Goal: Transaction & Acquisition: Purchase product/service

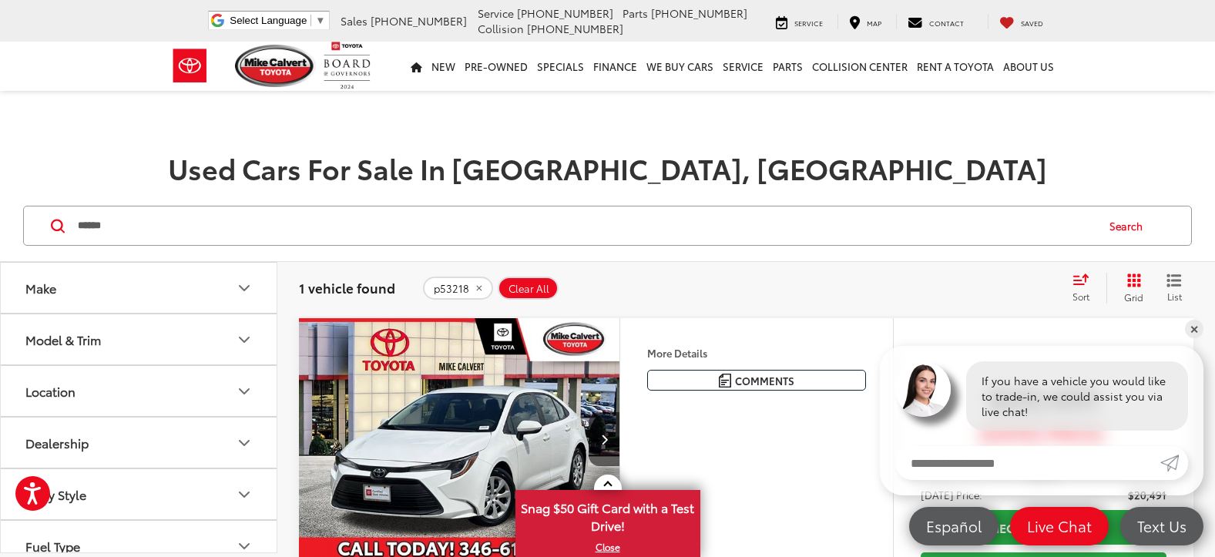
click at [237, 339] on icon "Model & Trim" at bounding box center [244, 339] width 18 height 18
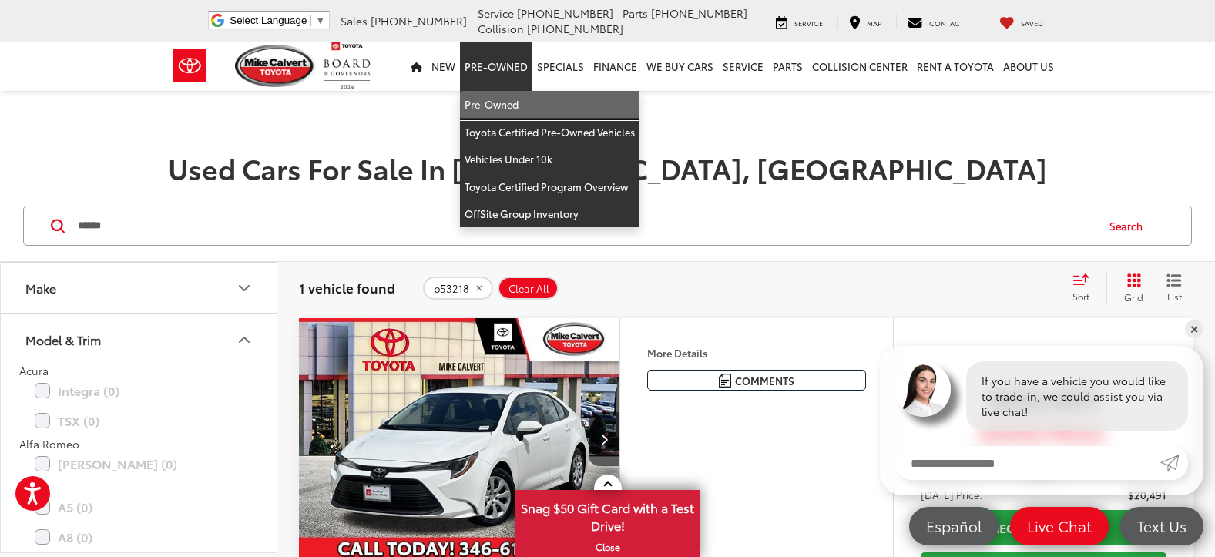
click at [501, 99] on link "Pre-Owned" at bounding box center [549, 105] width 179 height 28
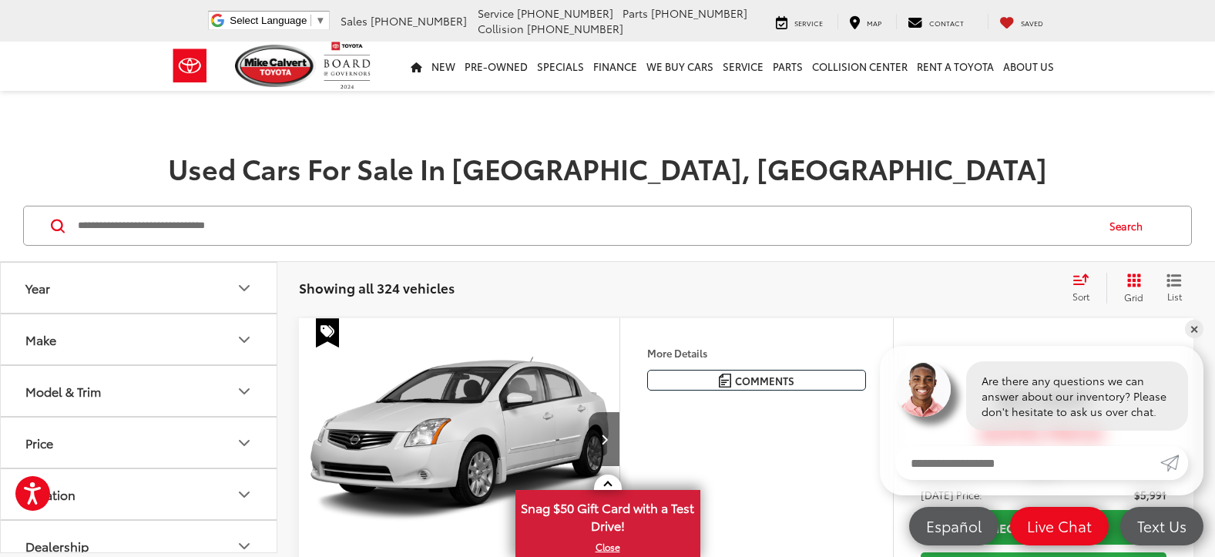
click at [240, 340] on icon "Make" at bounding box center [244, 339] width 18 height 18
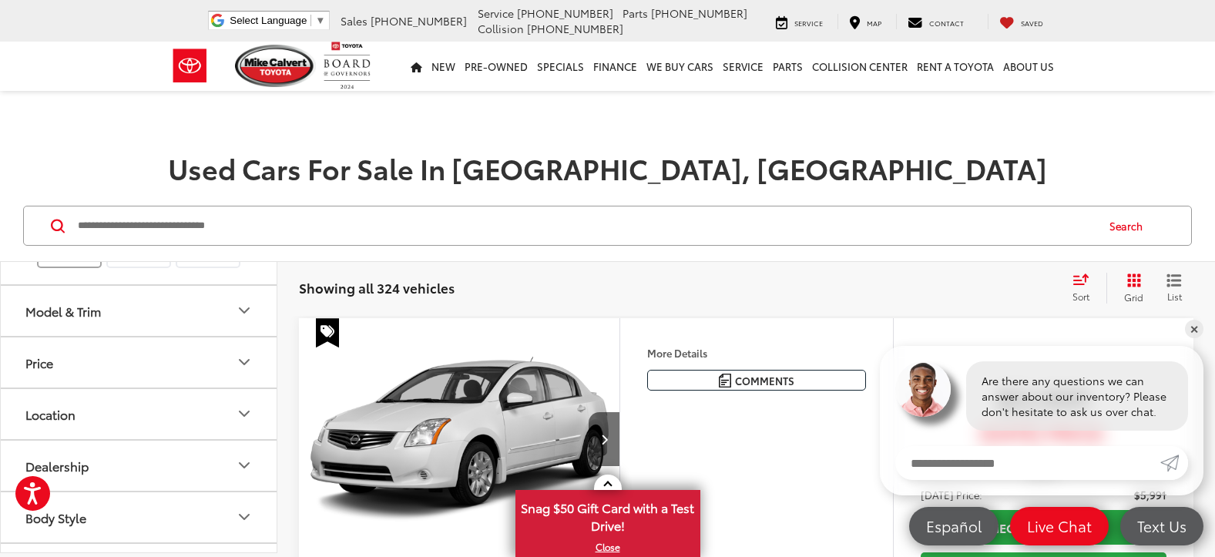
scroll to position [539, 0]
click at [233, 106] on label "Lexus (8)" at bounding box center [208, 92] width 62 height 26
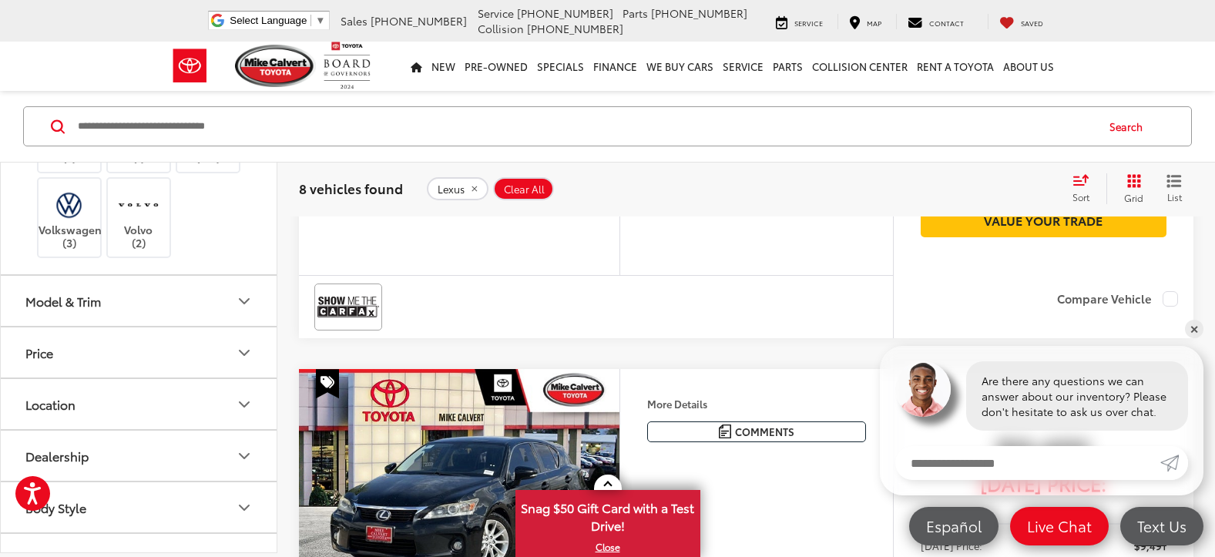
scroll to position [385, 0]
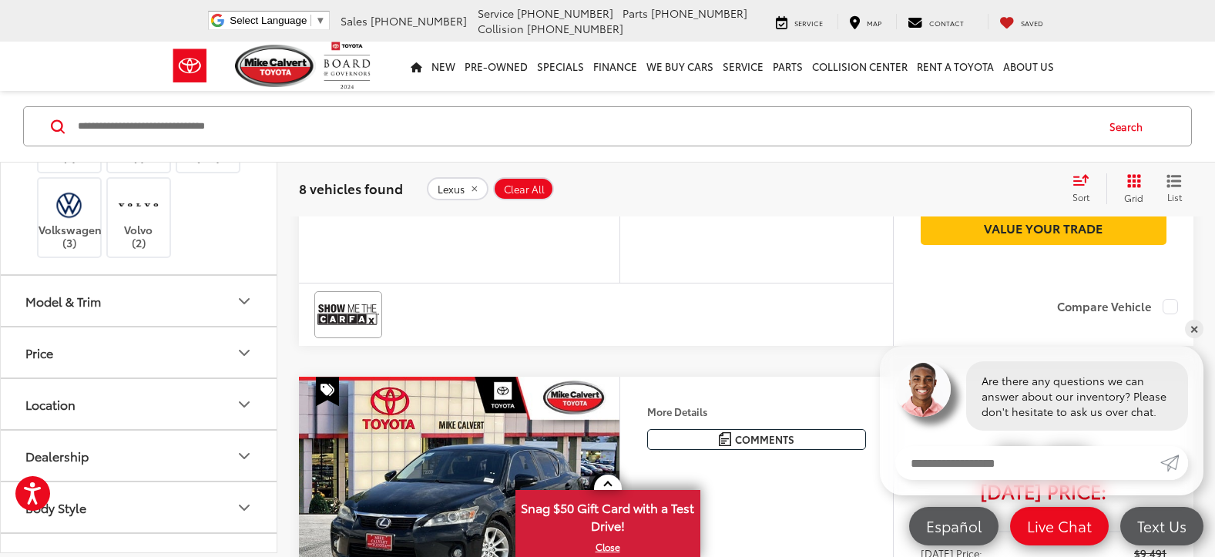
click at [81, 55] on label "Lexus (8)" at bounding box center [70, 42] width 62 height 26
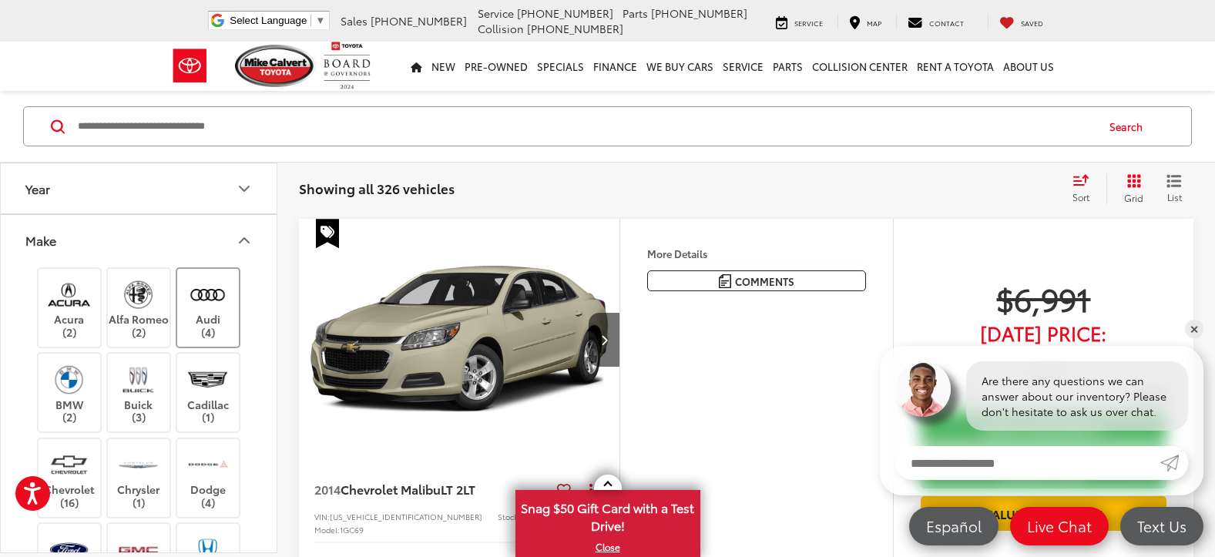
click at [214, 314] on label "Audi (4)" at bounding box center [208, 308] width 62 height 62
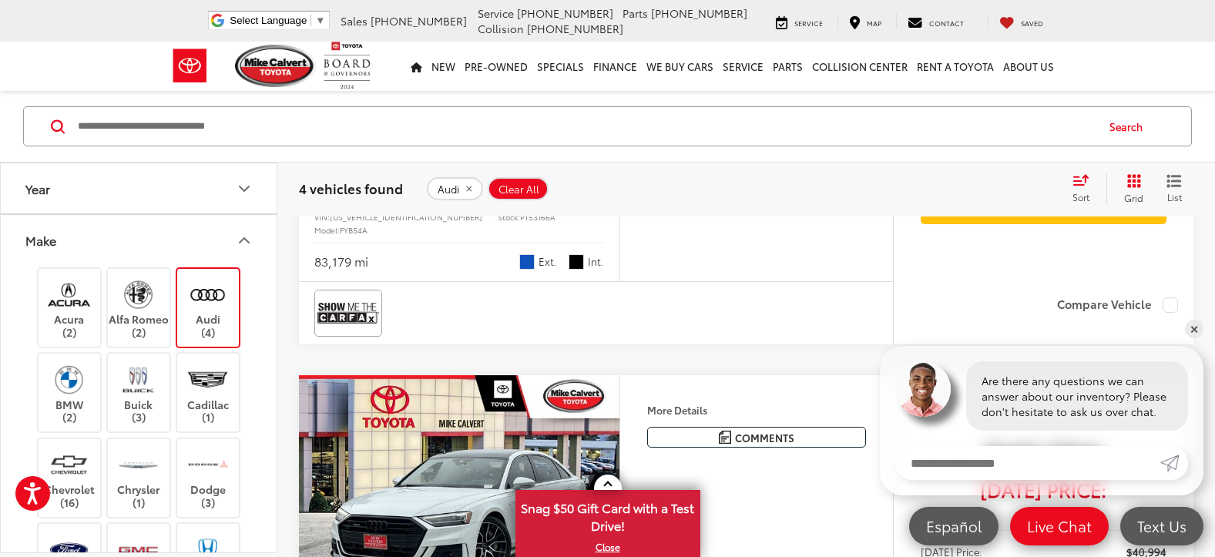
scroll to position [793, 0]
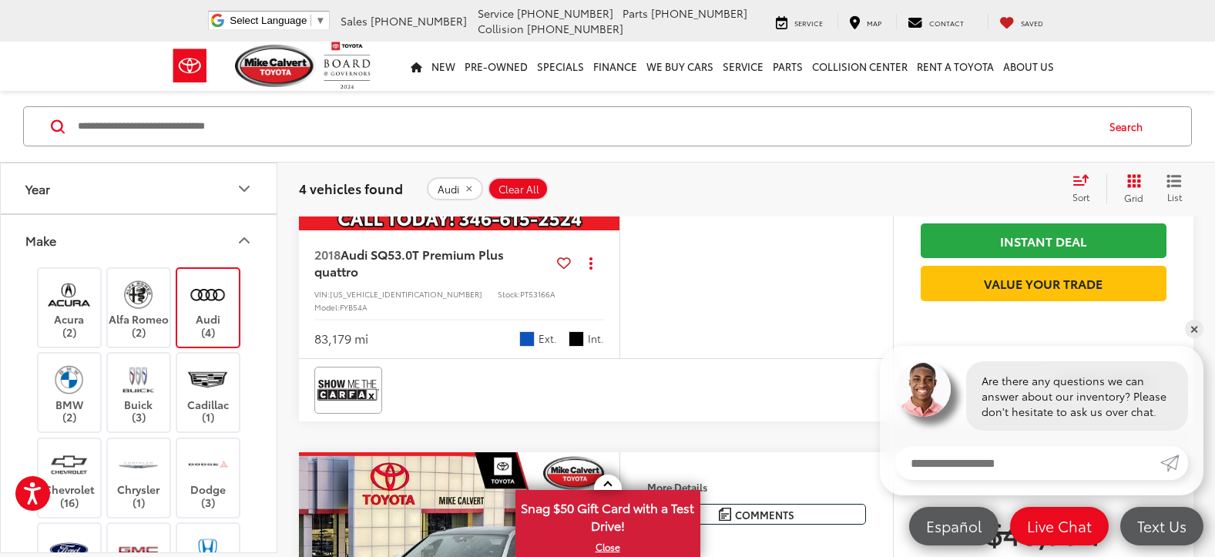
click at [182, 301] on label "Audi (4)" at bounding box center [208, 308] width 62 height 62
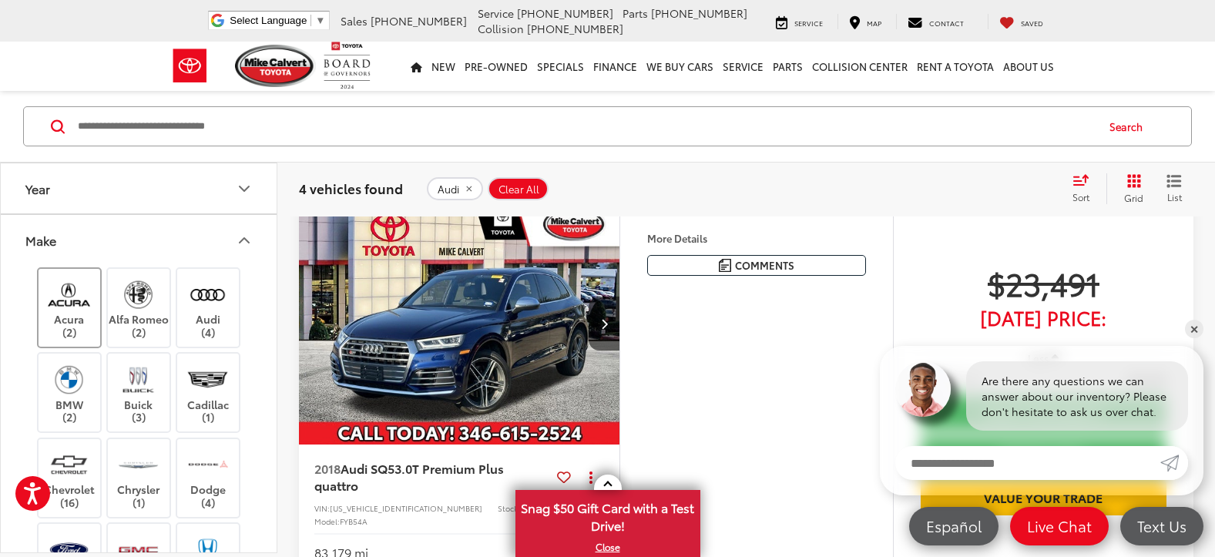
click at [73, 297] on img at bounding box center [69, 295] width 42 height 36
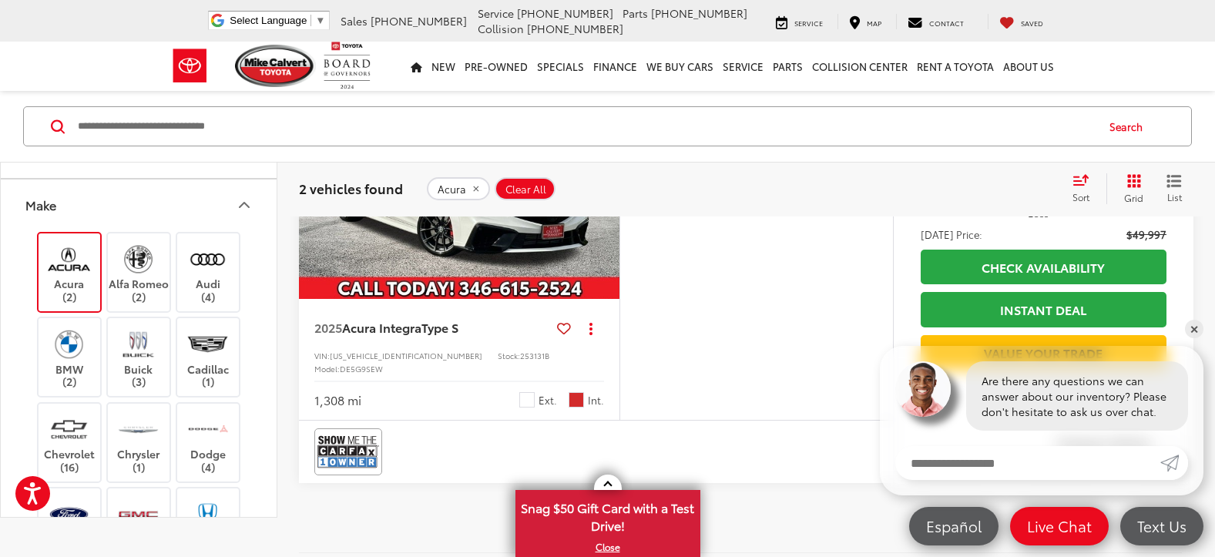
scroll to position [716, 0]
click at [92, 299] on label "Acura (2)" at bounding box center [70, 273] width 62 height 62
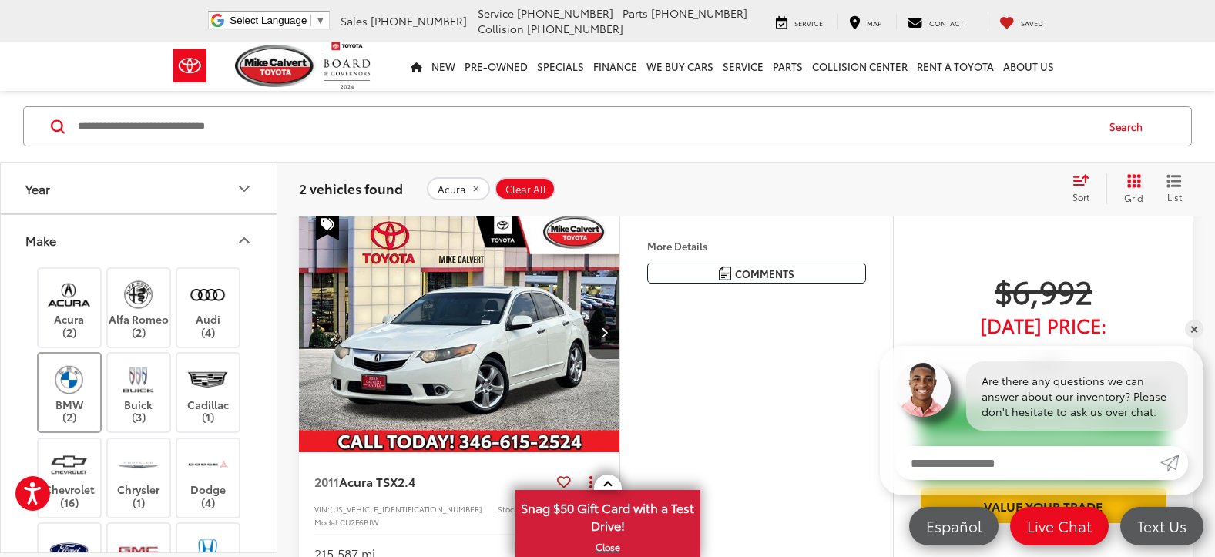
click at [59, 403] on label "BMW (2)" at bounding box center [70, 392] width 62 height 62
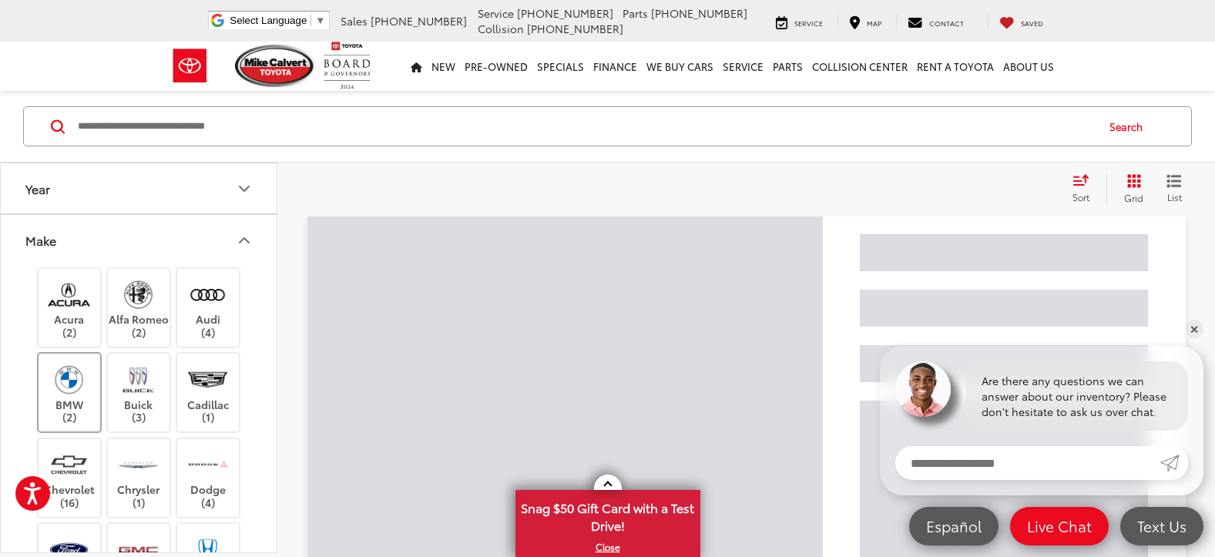
scroll to position [99, 0]
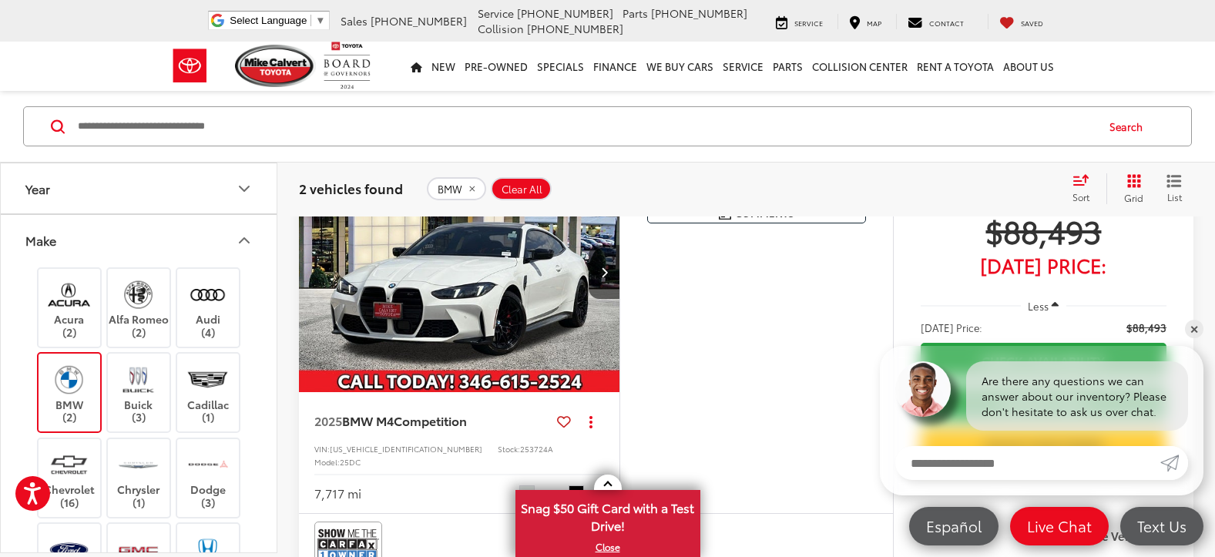
scroll to position [639, 0]
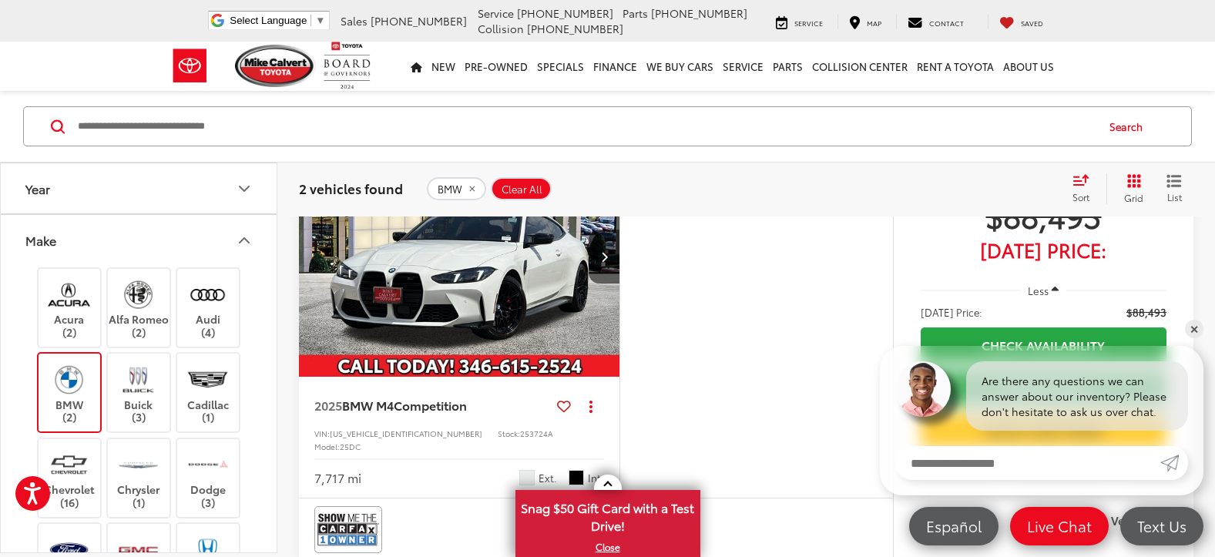
click at [73, 387] on img at bounding box center [69, 379] width 42 height 36
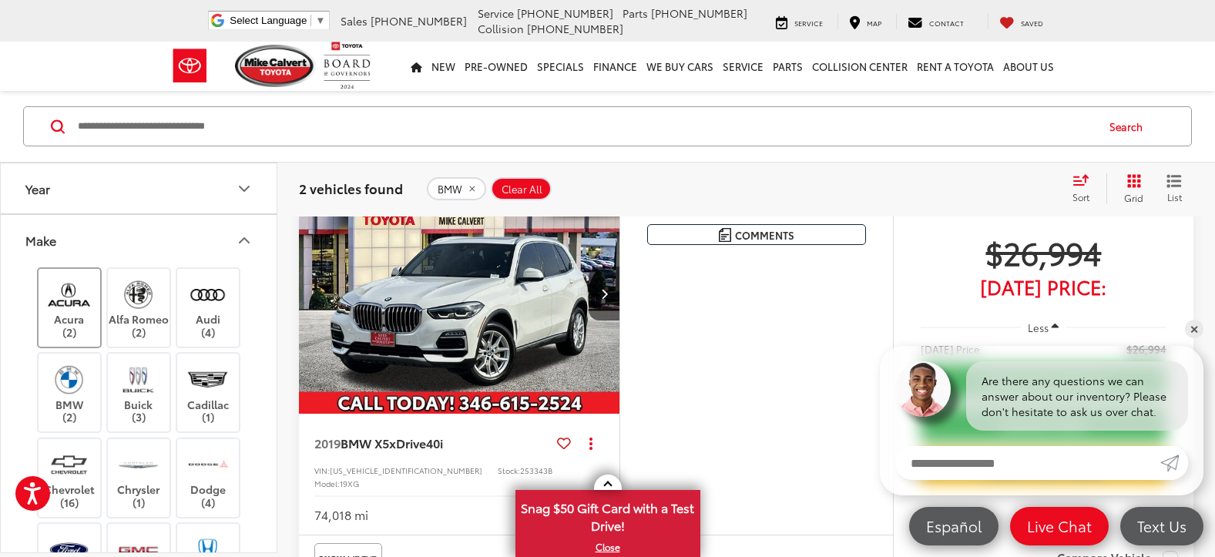
scroll to position [99, 0]
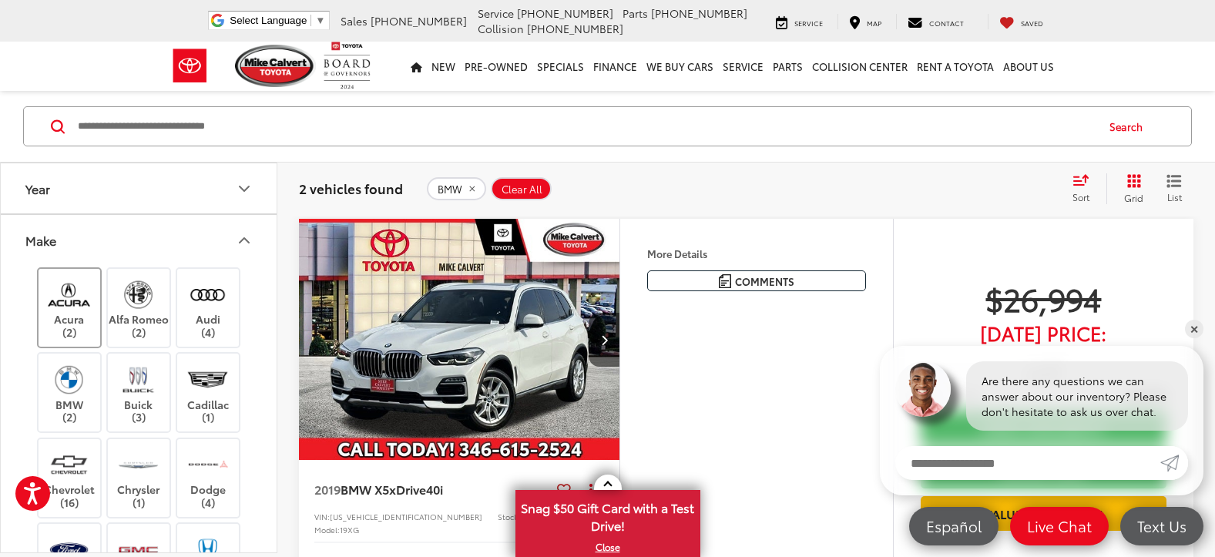
click at [84, 307] on img at bounding box center [69, 295] width 42 height 36
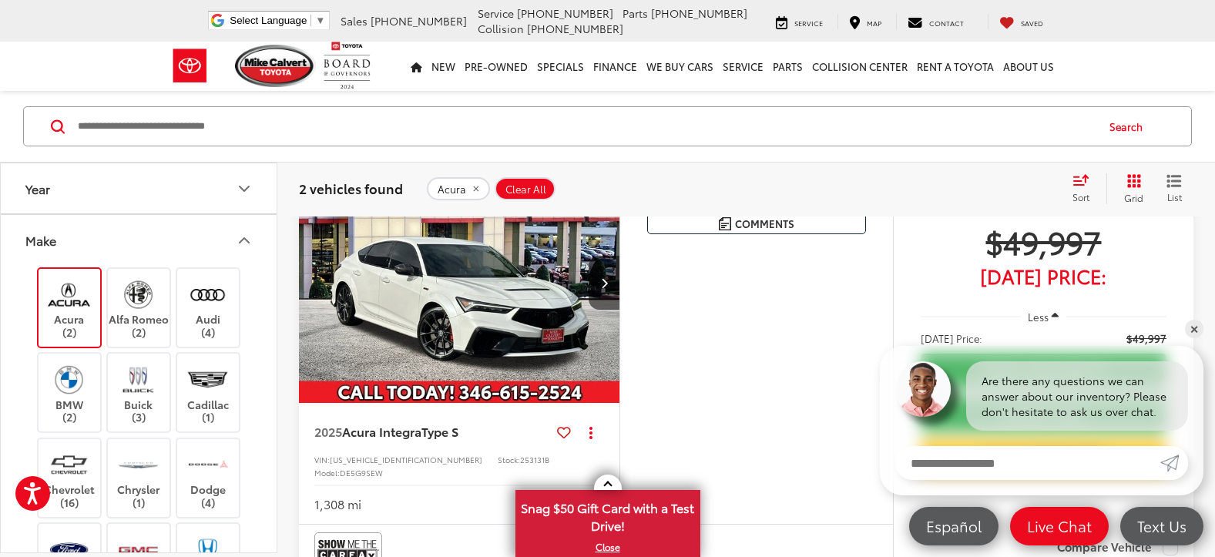
scroll to position [639, 0]
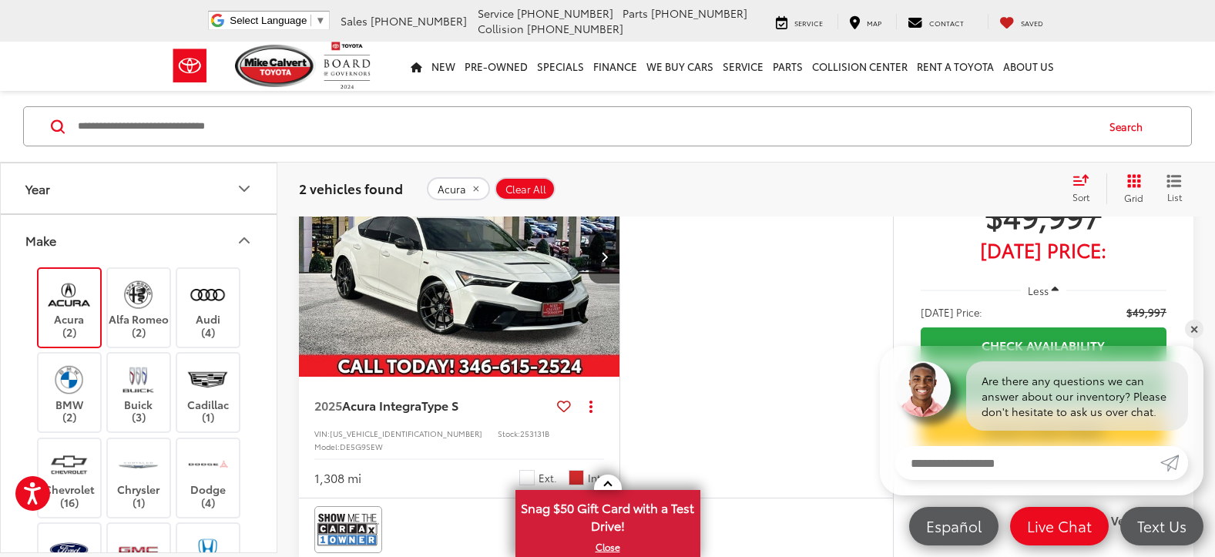
click at [80, 311] on label "Acura (2)" at bounding box center [70, 308] width 62 height 62
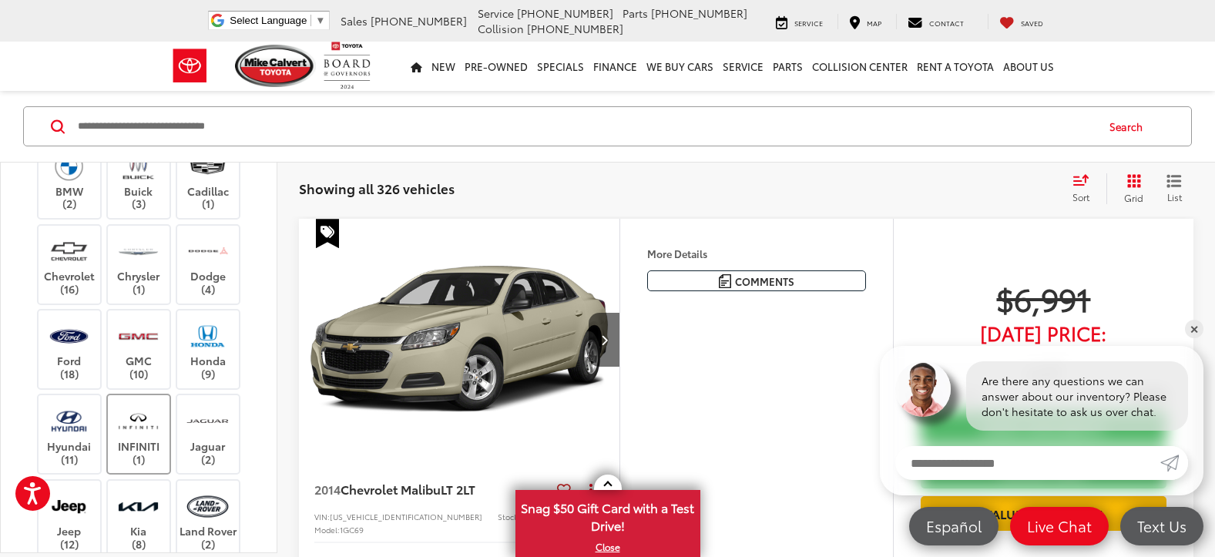
scroll to position [231, 0]
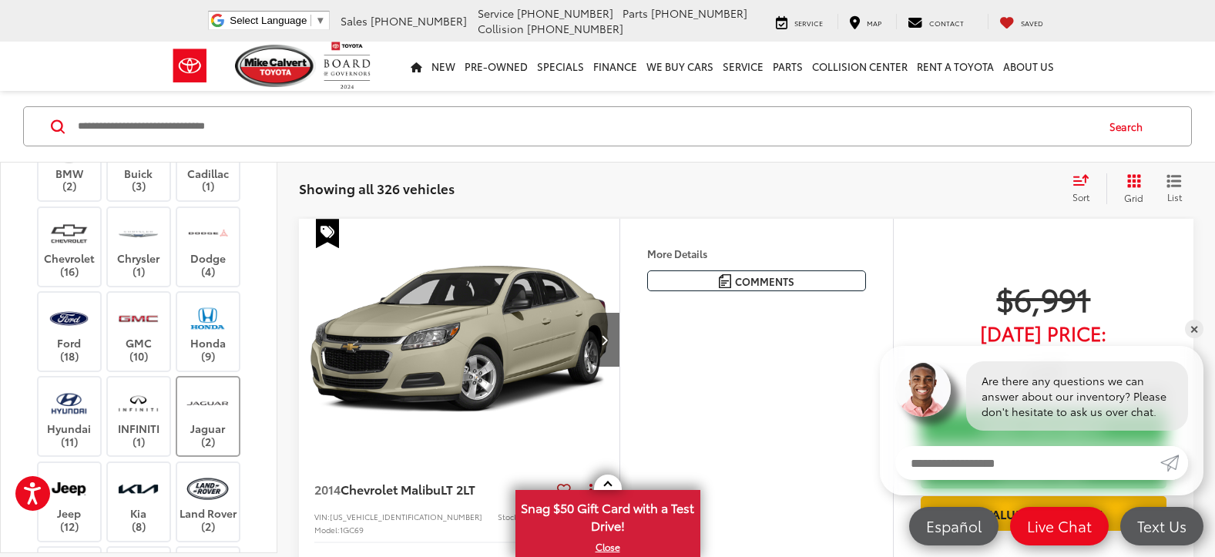
click at [200, 424] on label "Jaguar (2)" at bounding box center [208, 416] width 62 height 62
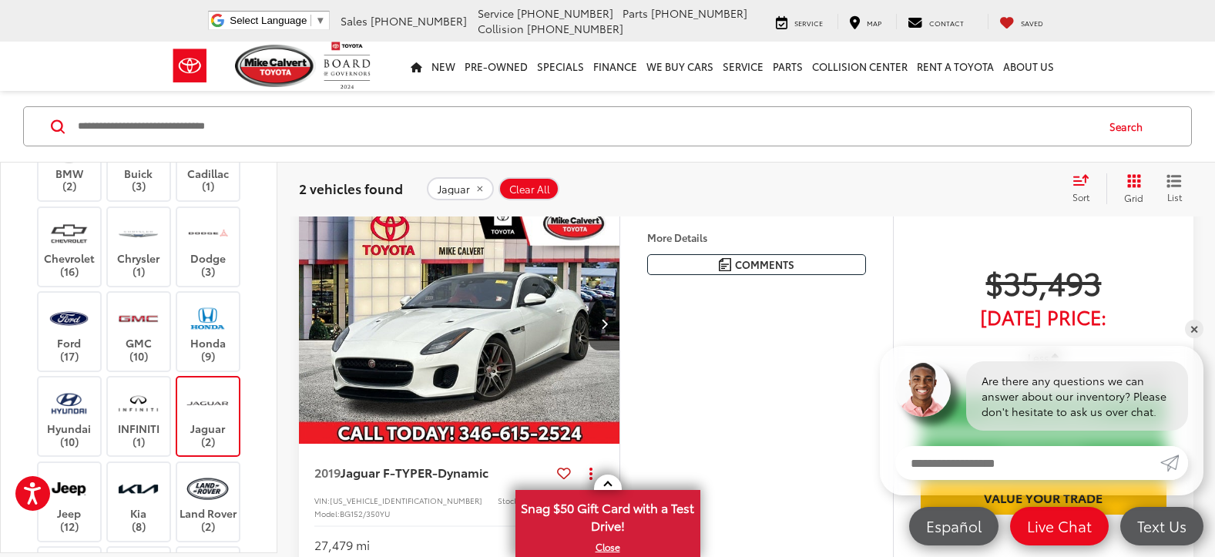
scroll to position [639, 0]
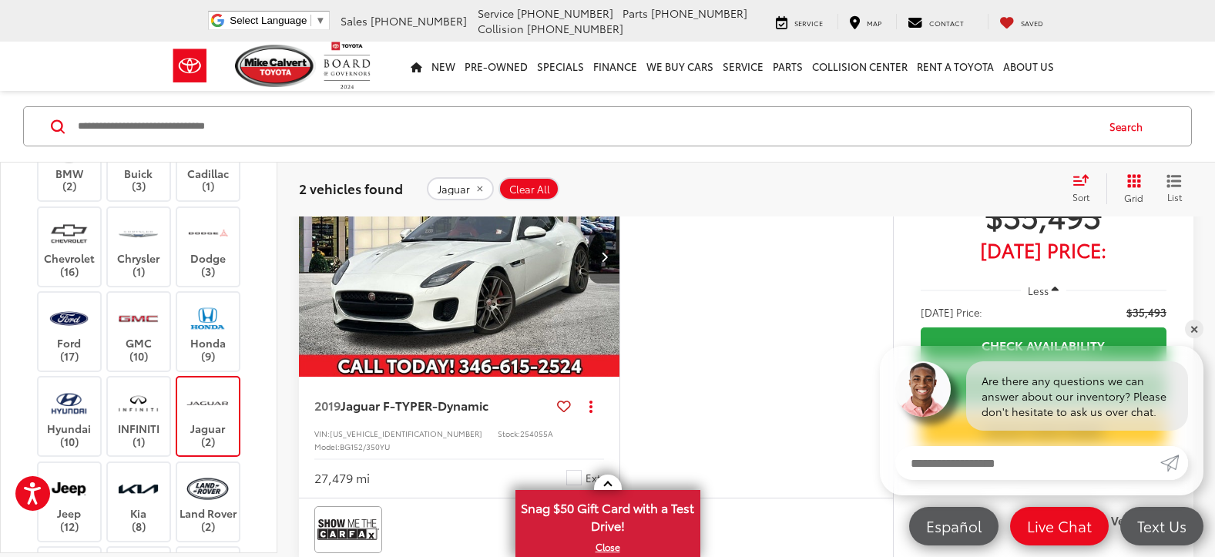
click at [223, 414] on img at bounding box center [207, 403] width 42 height 36
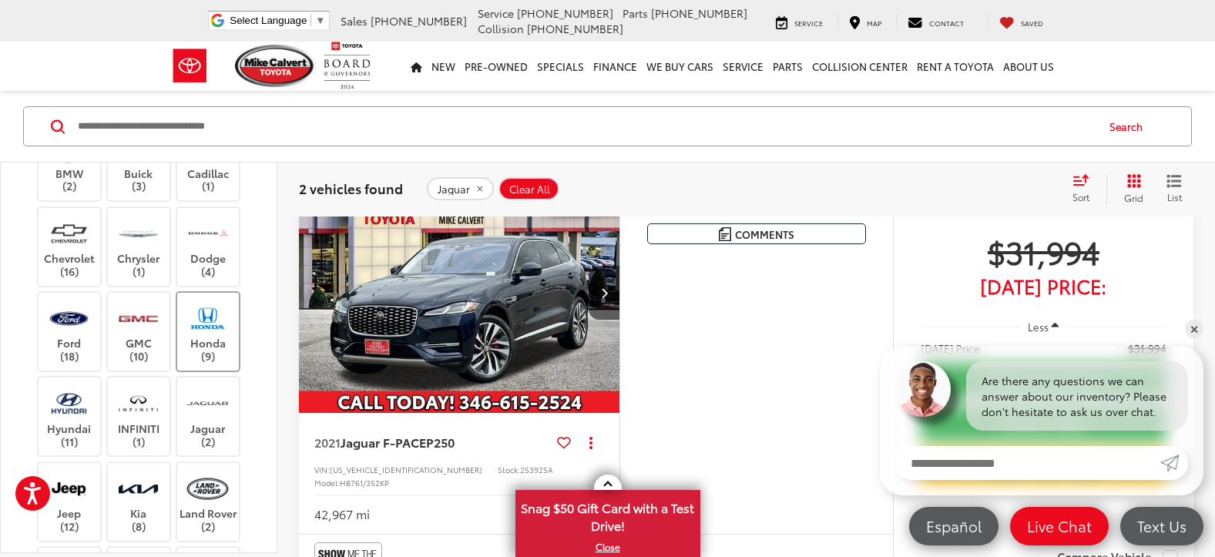
click at [217, 322] on img at bounding box center [207, 318] width 42 height 36
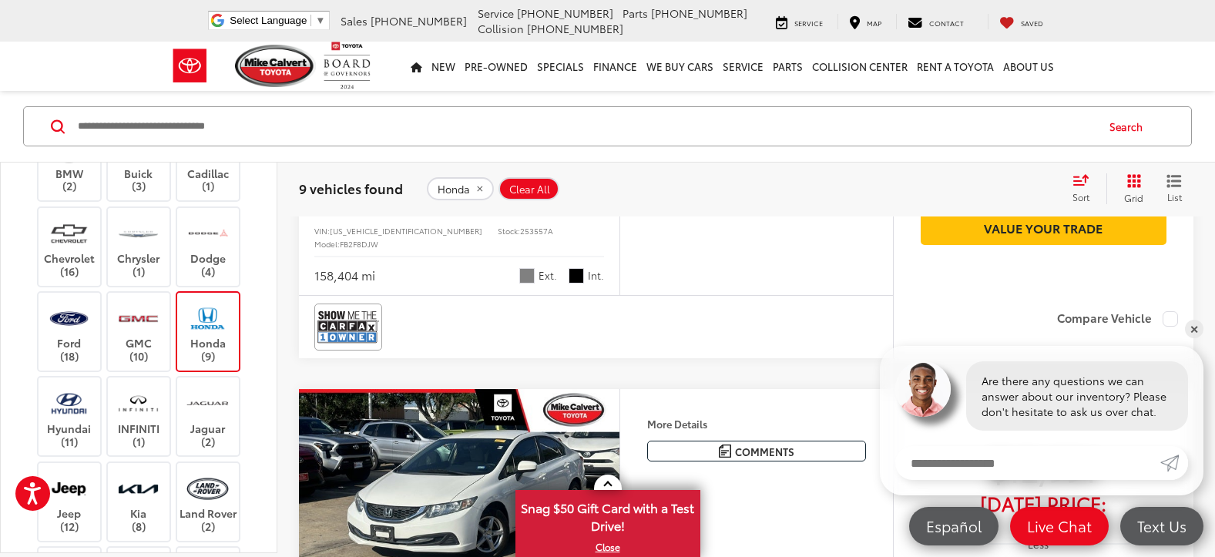
scroll to position [1332, 0]
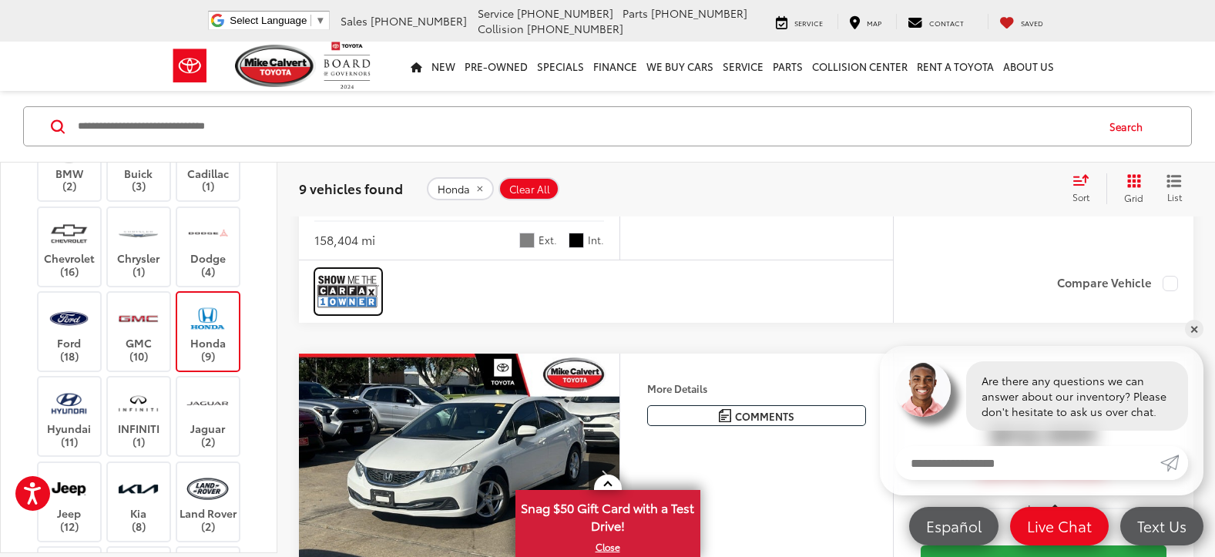
click at [344, 312] on img at bounding box center [348, 291] width 62 height 41
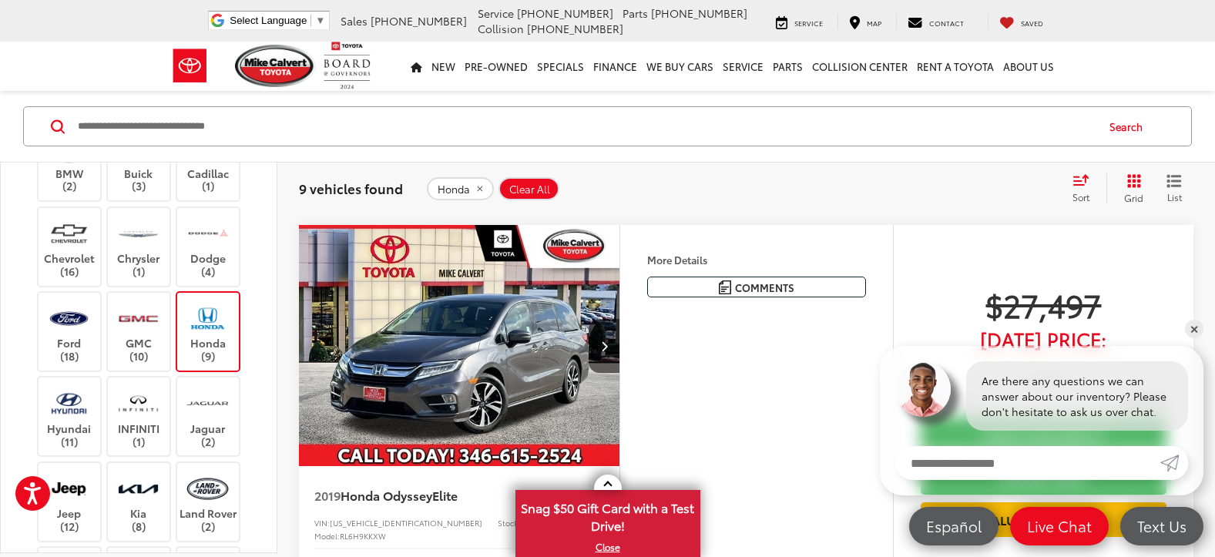
scroll to position [2333, 0]
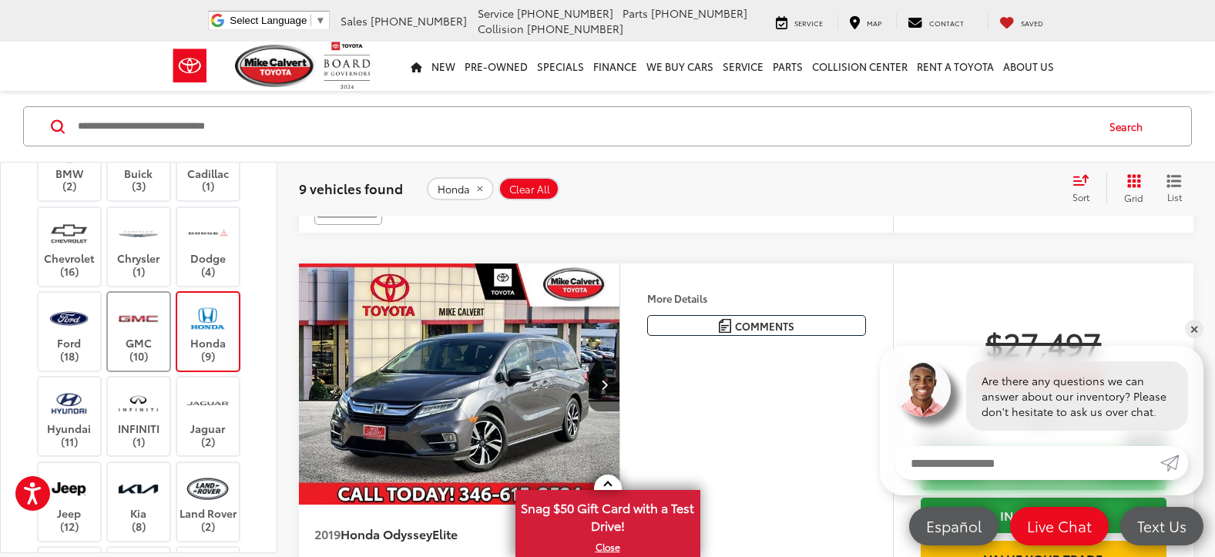
click at [186, 322] on img at bounding box center [207, 318] width 42 height 36
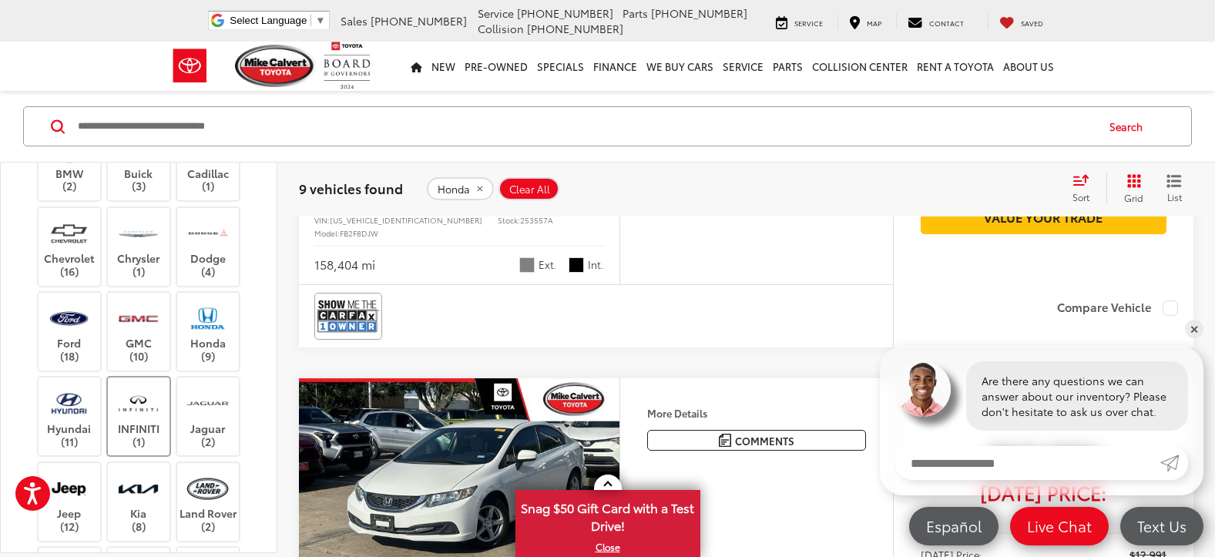
scroll to position [694, 0]
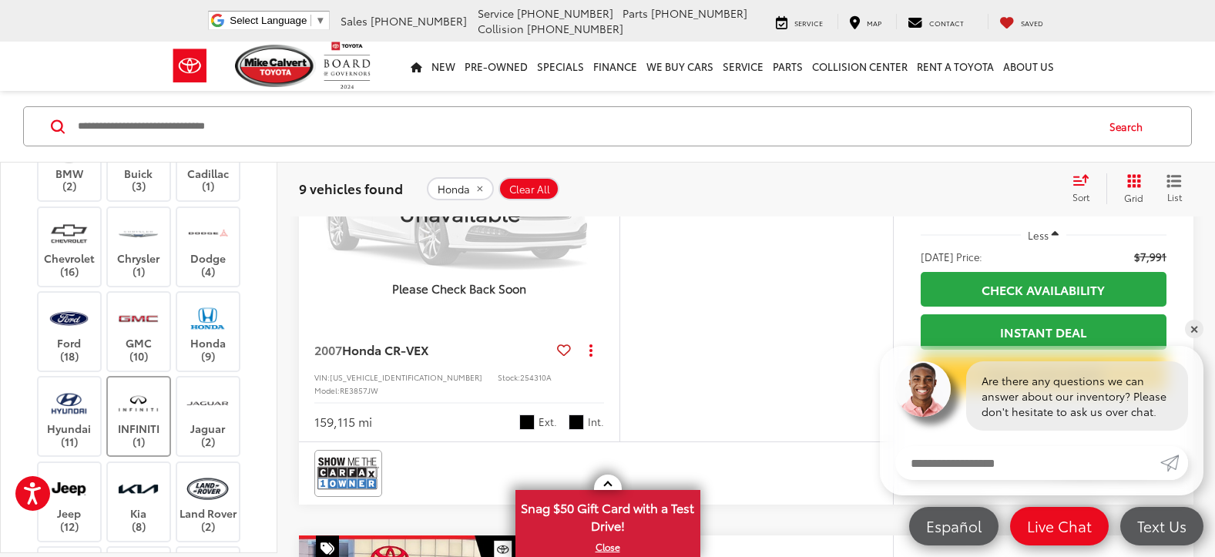
click at [140, 424] on label "INFINITI (1)" at bounding box center [139, 416] width 62 height 62
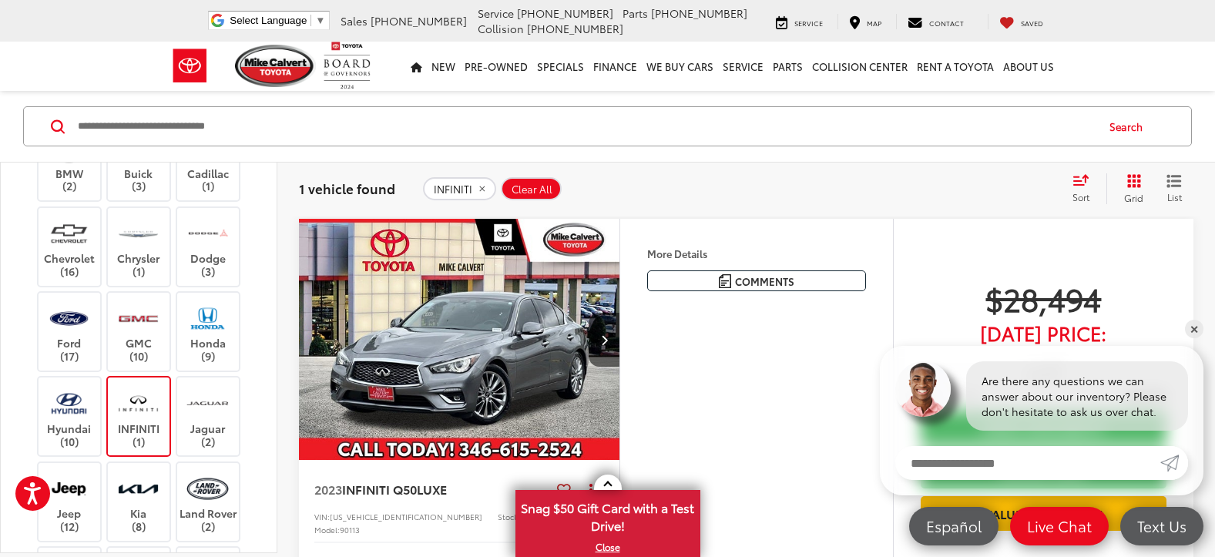
scroll to position [176, 0]
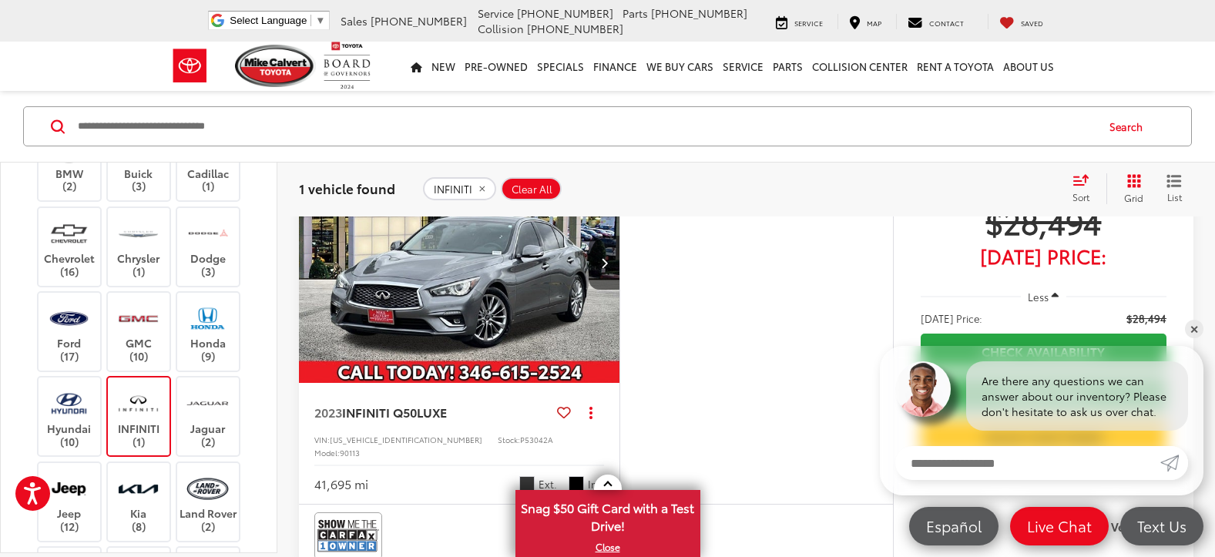
click at [120, 415] on img at bounding box center [138, 403] width 42 height 36
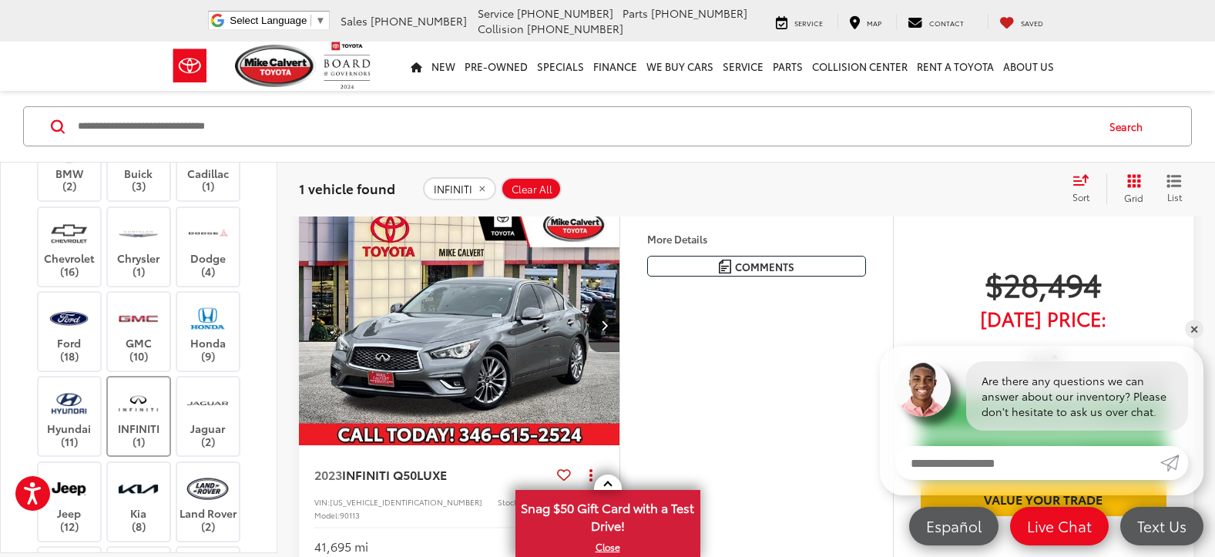
scroll to position [99, 0]
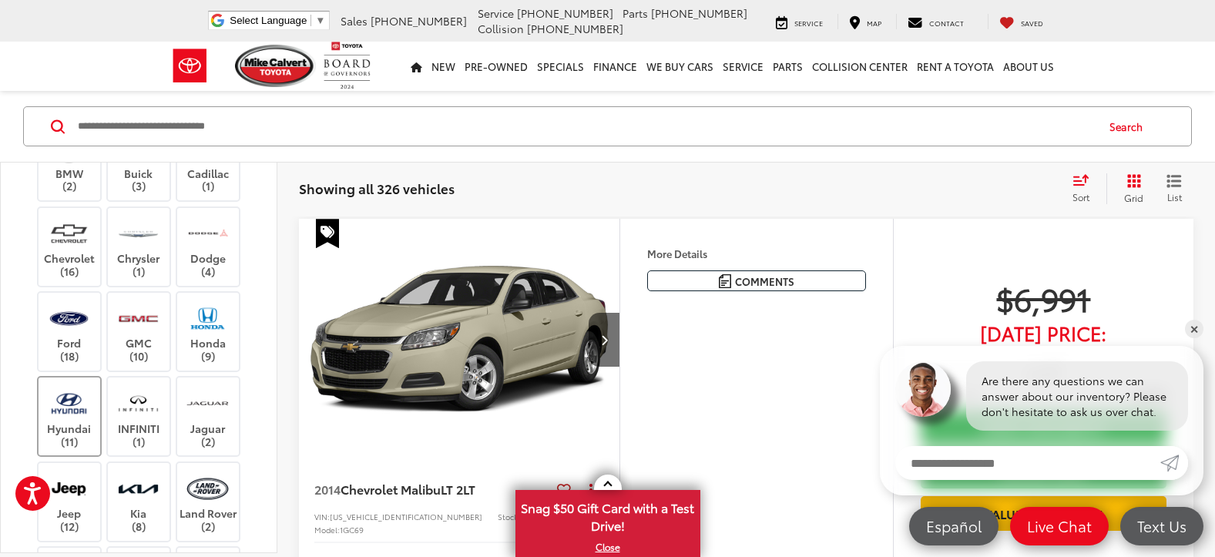
click at [81, 404] on img at bounding box center [69, 403] width 42 height 36
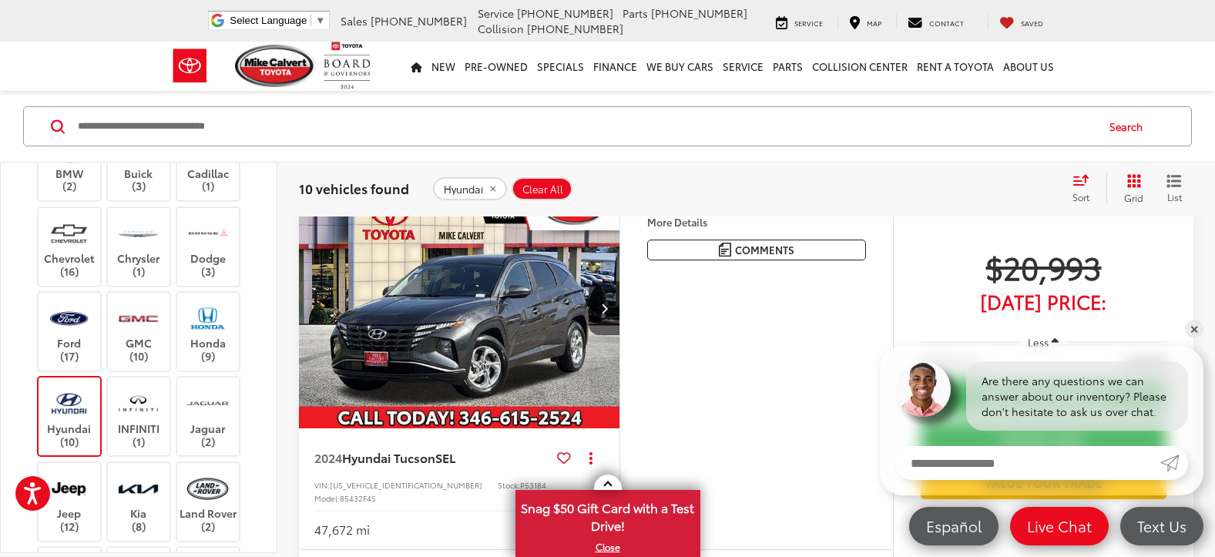
click at [77, 412] on img at bounding box center [69, 403] width 42 height 36
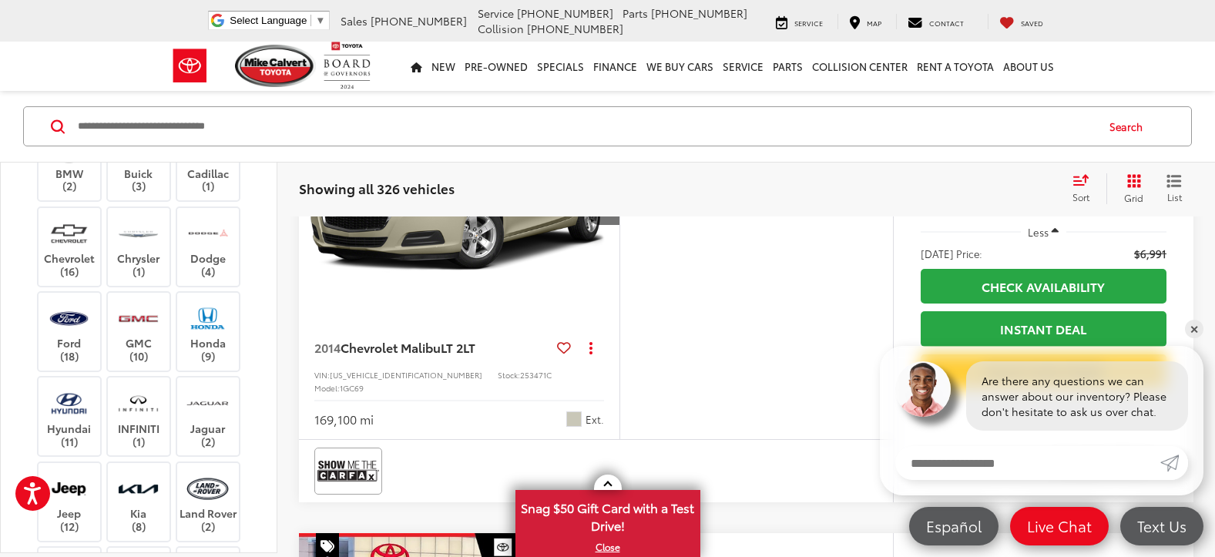
scroll to position [253, 0]
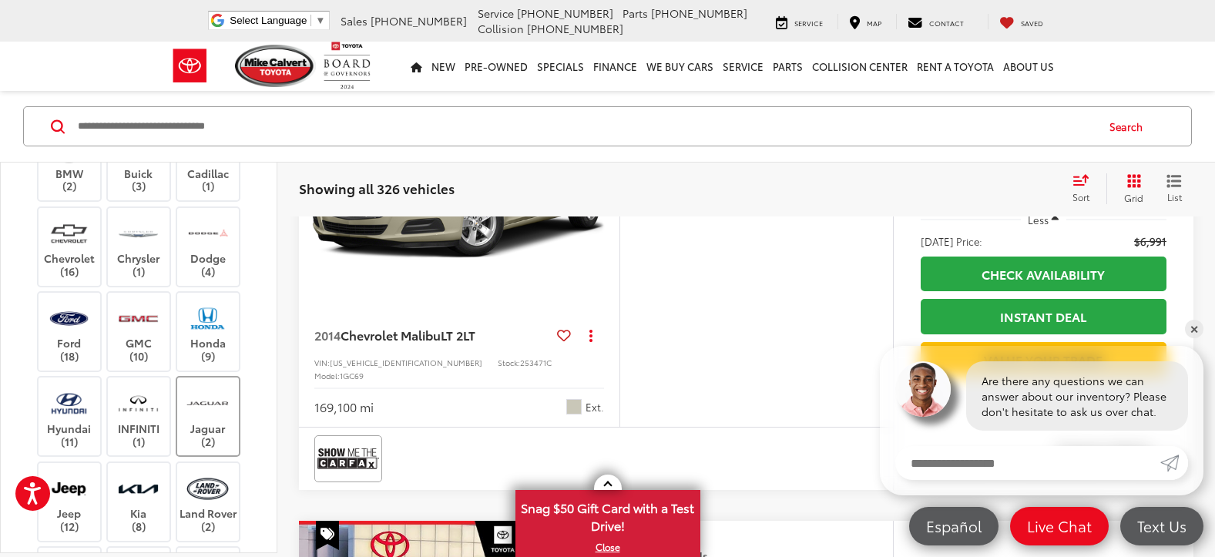
click at [216, 420] on img at bounding box center [207, 403] width 42 height 36
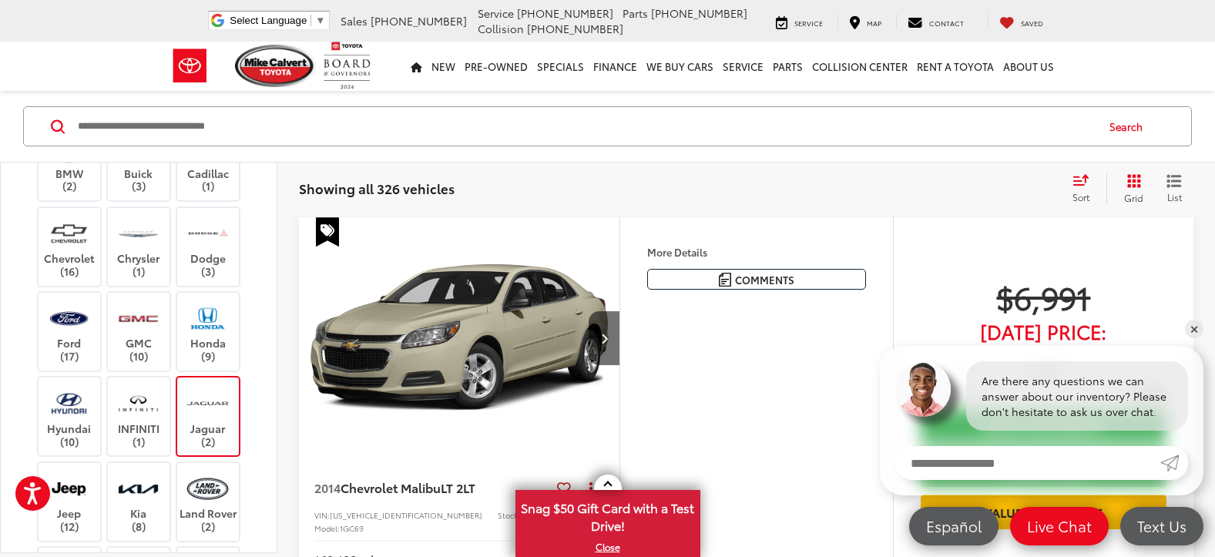
scroll to position [99, 0]
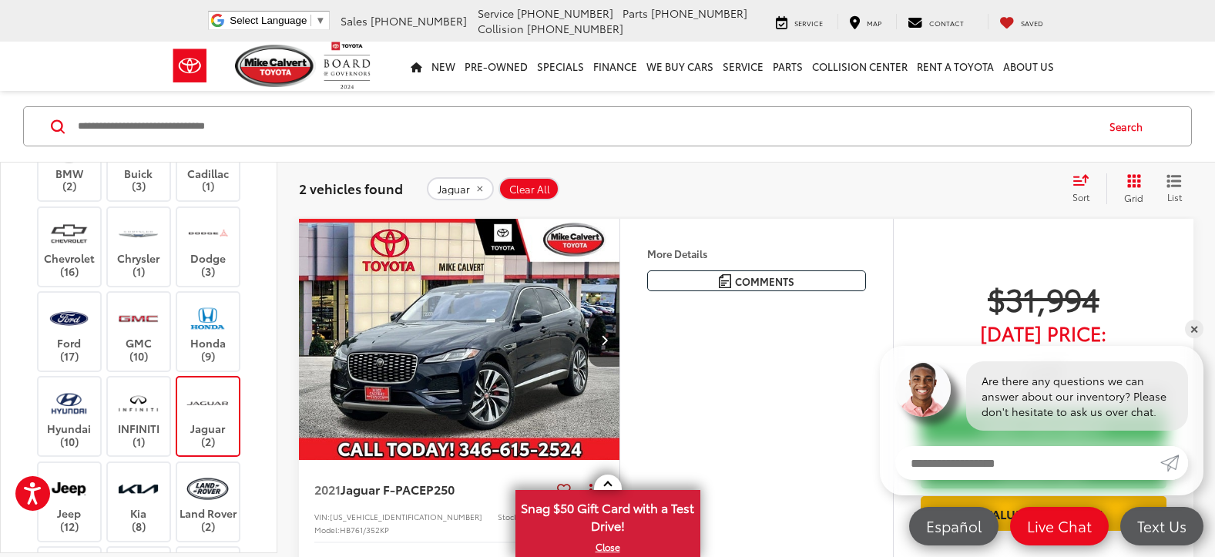
click at [227, 411] on img at bounding box center [207, 403] width 42 height 36
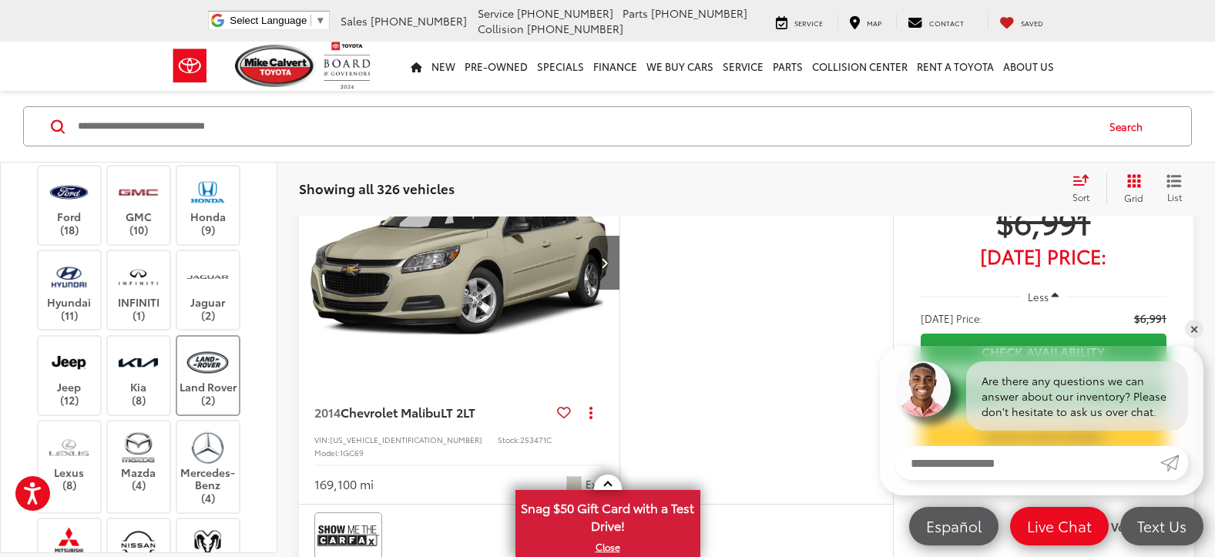
scroll to position [385, 0]
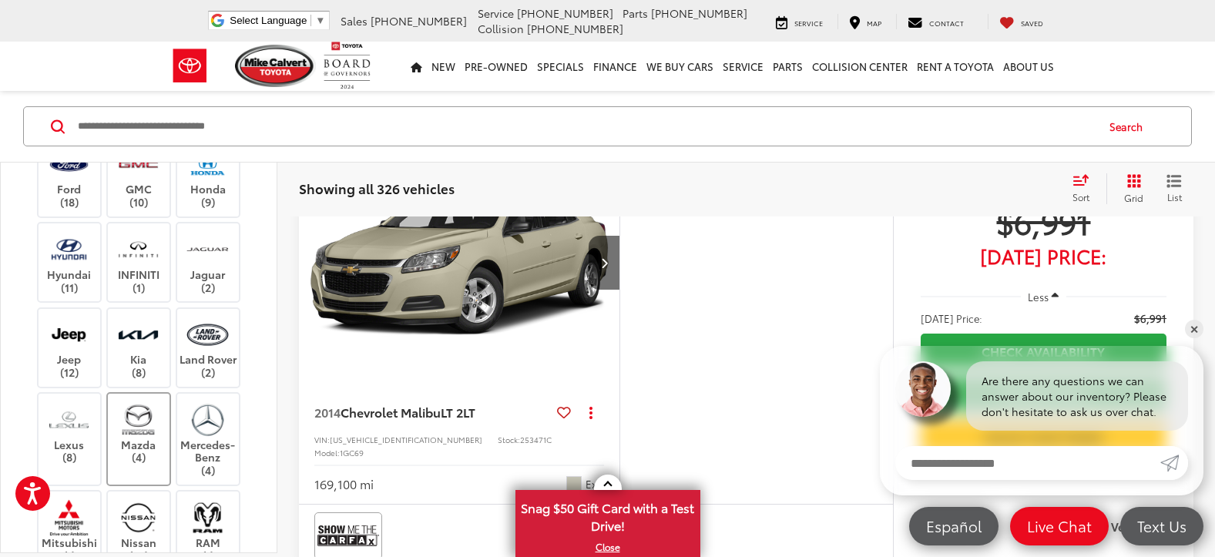
click at [146, 447] on label "Mazda (4)" at bounding box center [139, 432] width 62 height 62
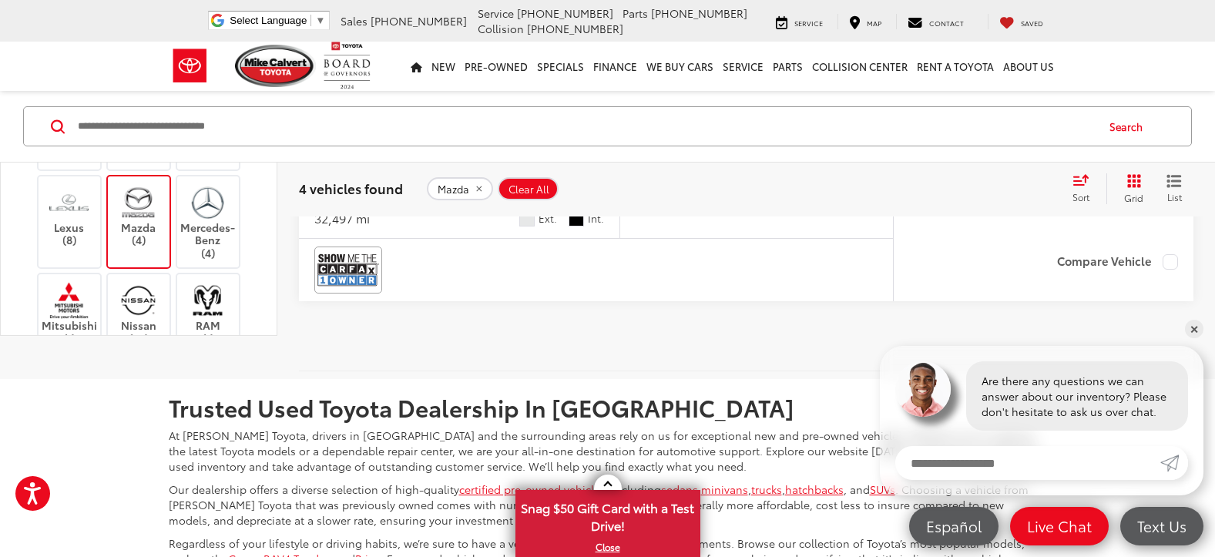
scroll to position [1717, 0]
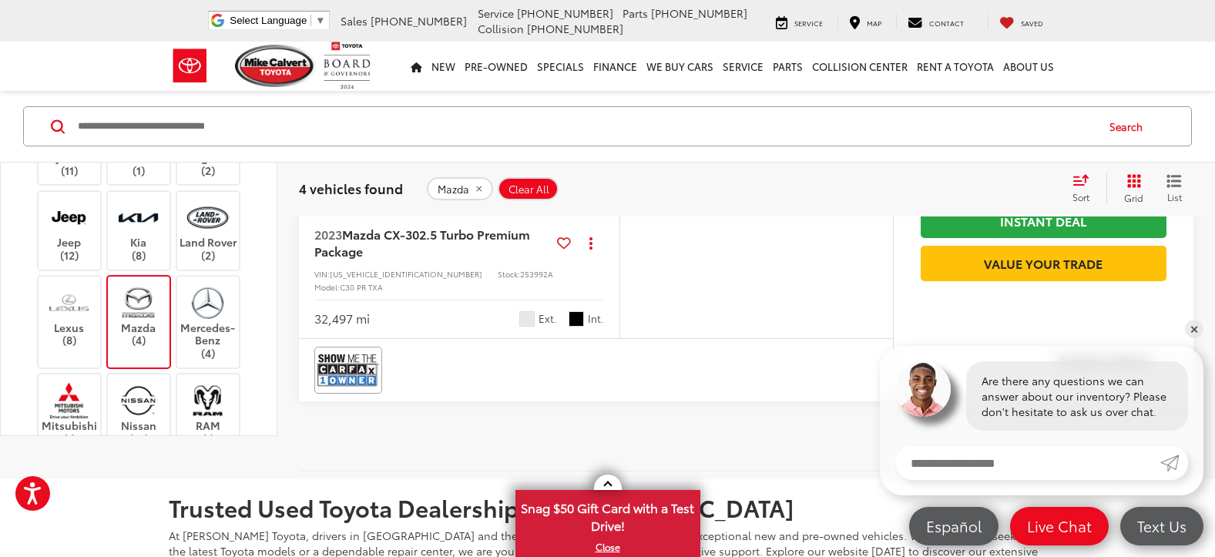
click at [143, 320] on img at bounding box center [138, 302] width 42 height 36
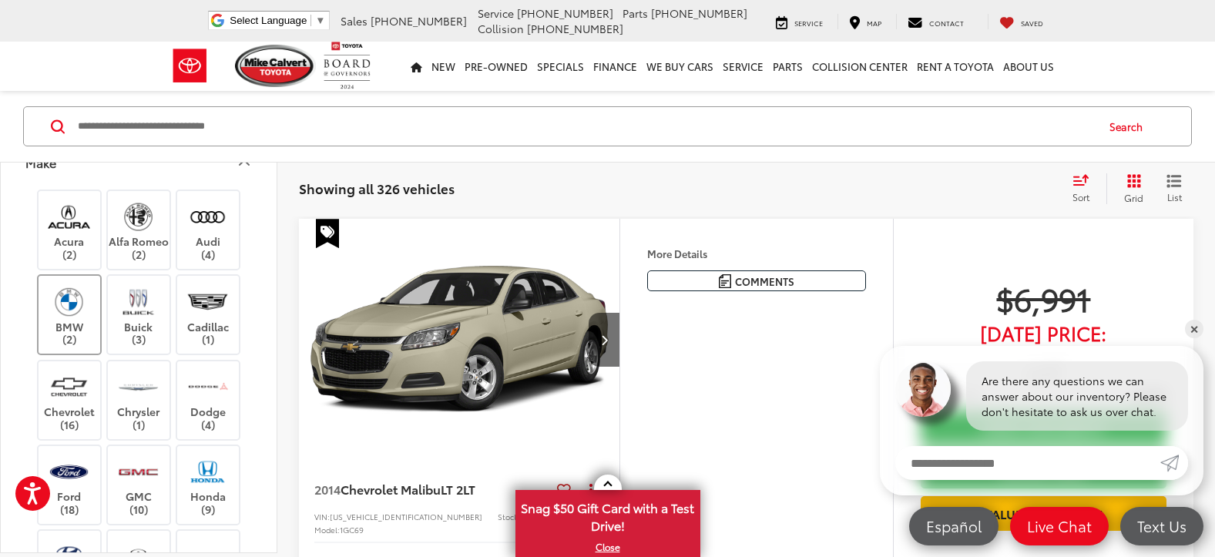
scroll to position [77, 0]
click at [59, 309] on img at bounding box center [69, 302] width 42 height 36
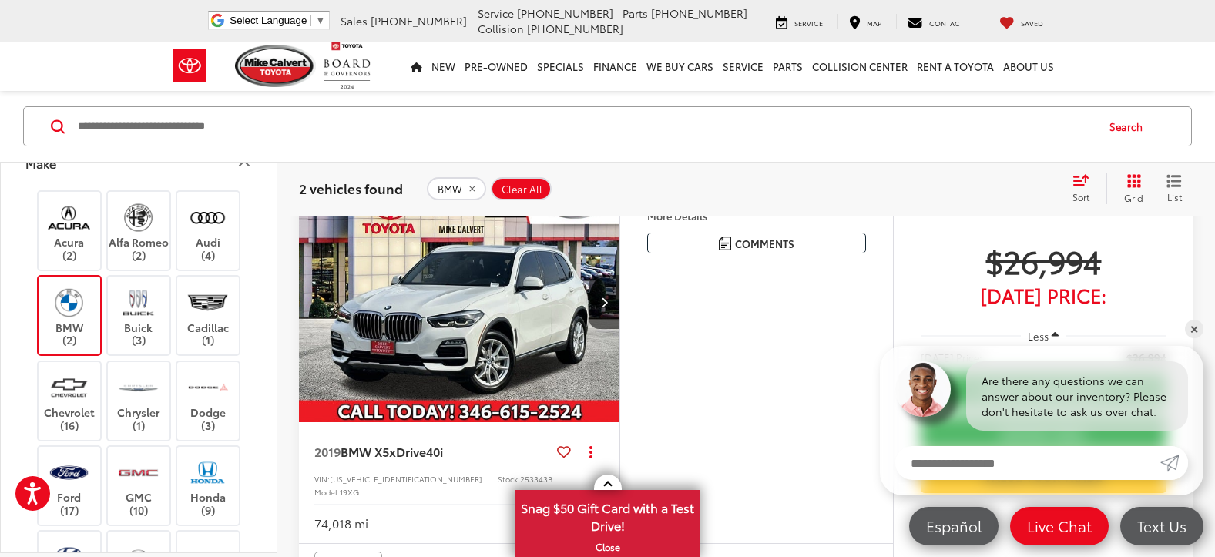
scroll to position [99, 0]
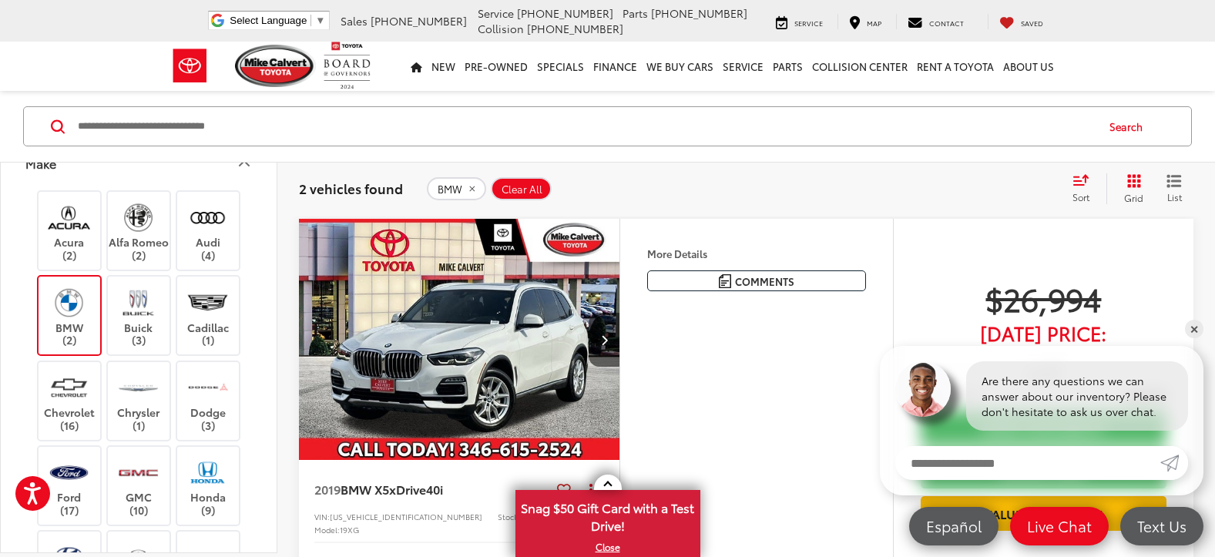
click at [55, 302] on img at bounding box center [69, 302] width 42 height 36
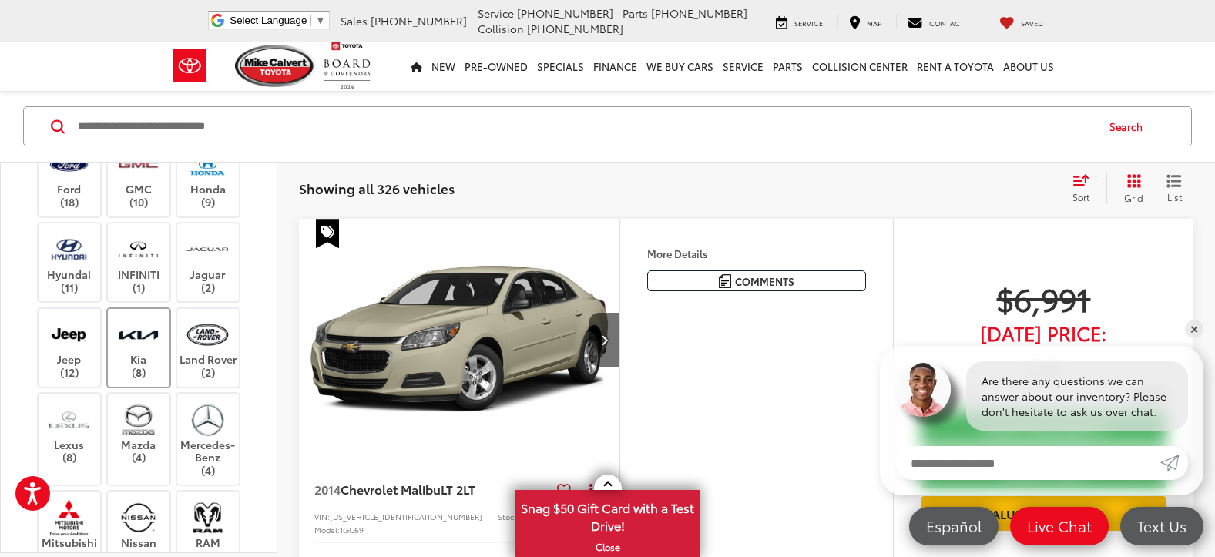
scroll to position [462, 0]
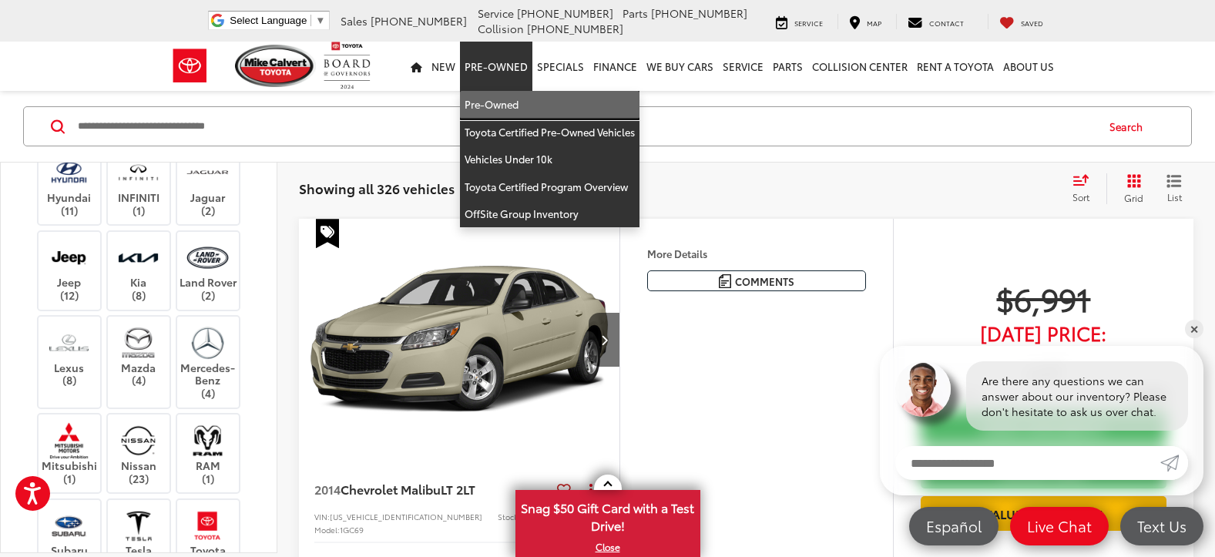
click at [502, 97] on link "Pre-Owned" at bounding box center [549, 105] width 179 height 28
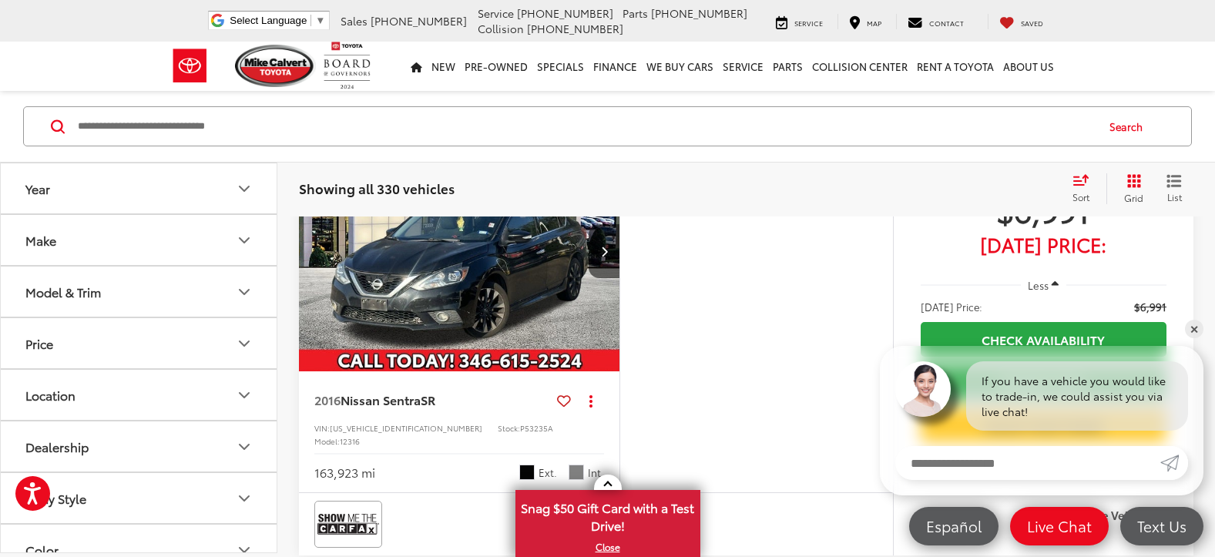
scroll to position [647, 0]
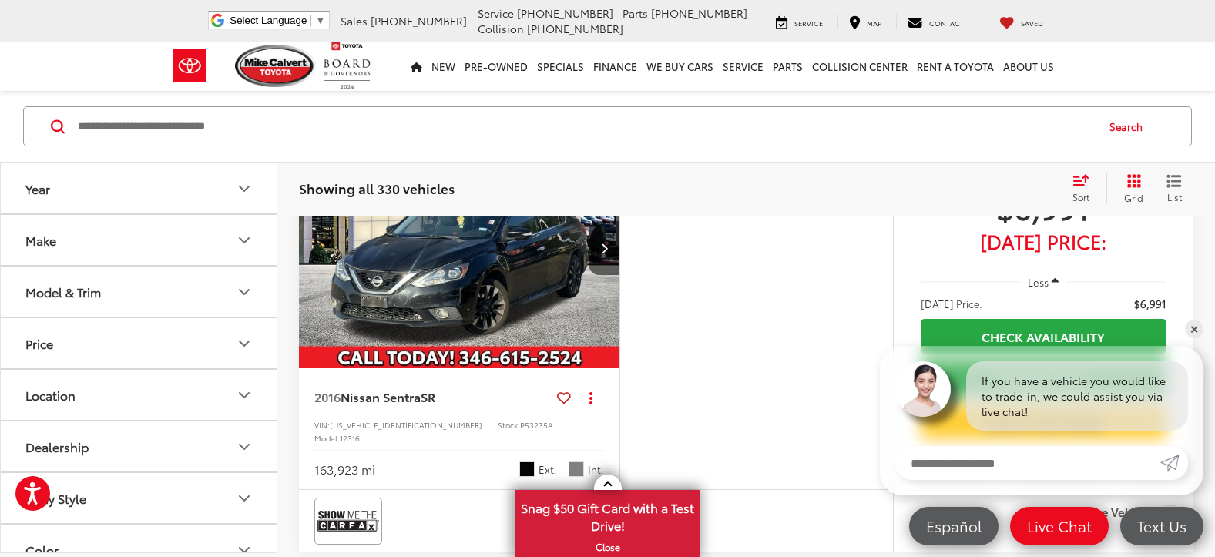
click at [245, 345] on icon "Price" at bounding box center [244, 343] width 9 height 5
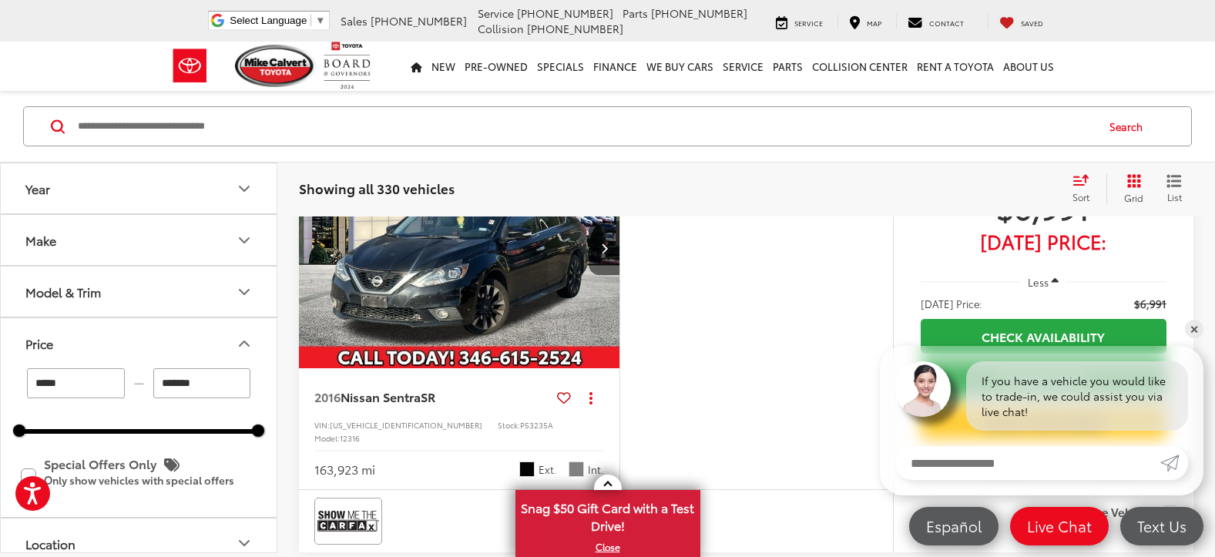
click at [232, 391] on input "*******" at bounding box center [202, 383] width 98 height 30
drag, startPoint x: 225, startPoint y: 386, endPoint x: 103, endPoint y: 394, distance: 122.0
click at [103, 394] on div "***** — *******" at bounding box center [138, 383] width 239 height 30
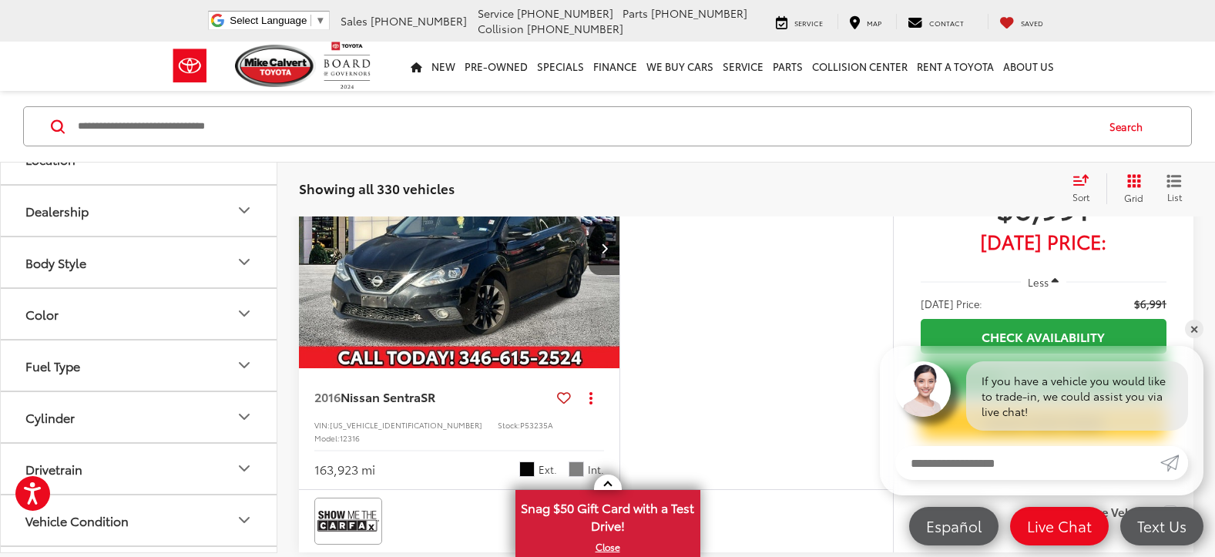
scroll to position [385, 0]
click at [247, 305] on icon "Color" at bounding box center [244, 313] width 18 height 18
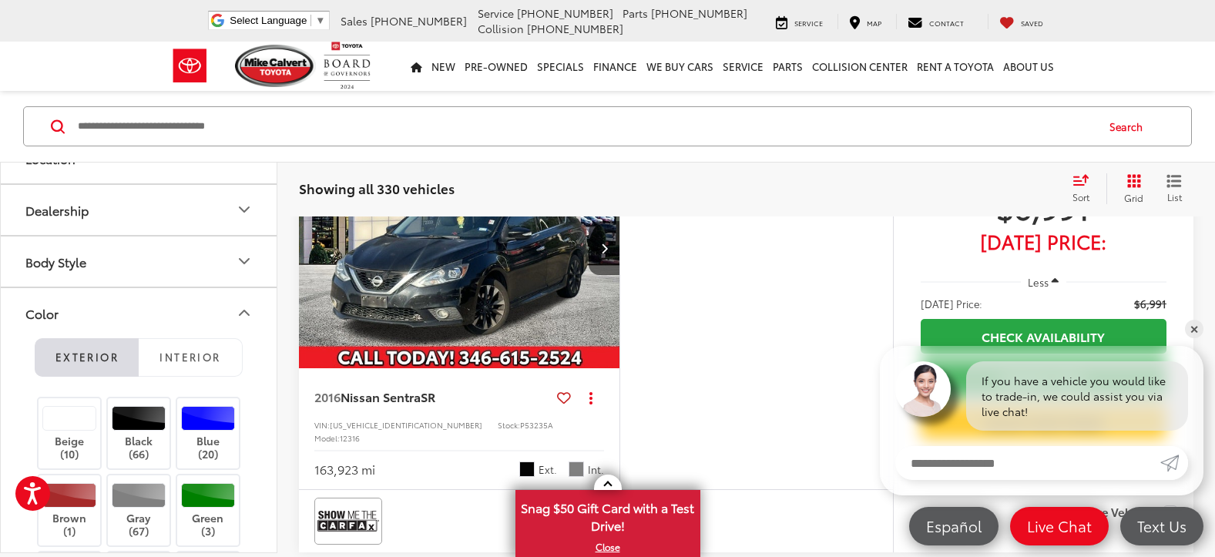
type input "******"
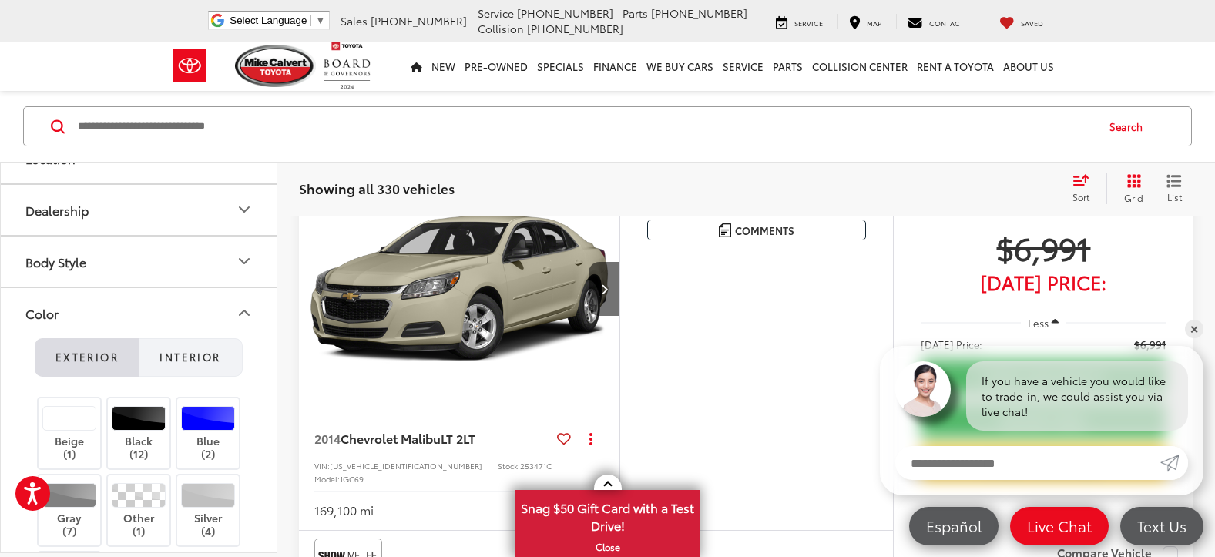
scroll to position [99, 0]
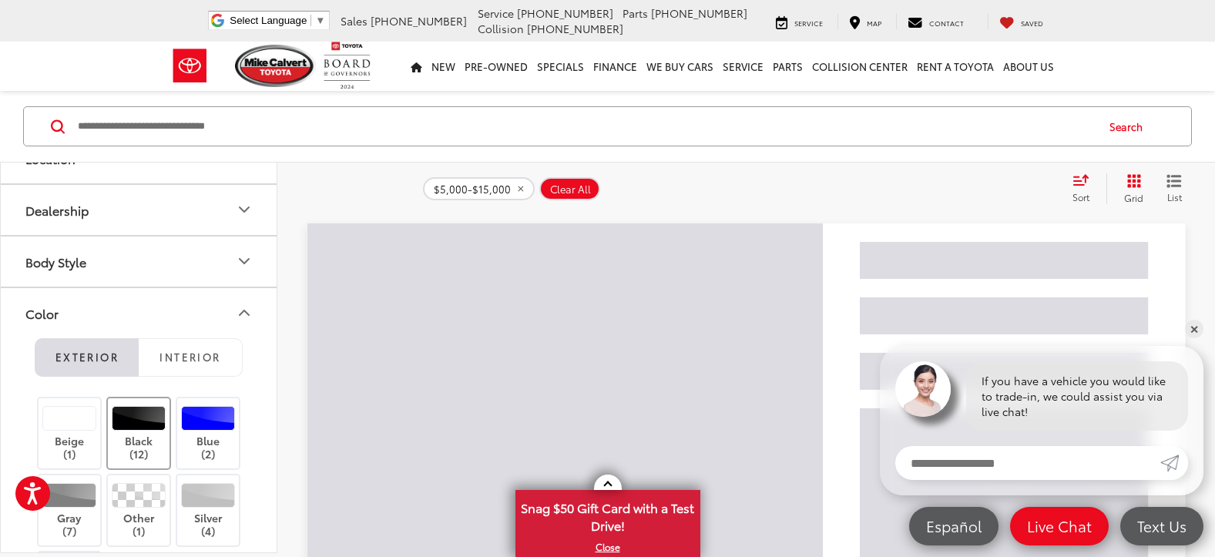
click at [118, 418] on div at bounding box center [139, 418] width 55 height 25
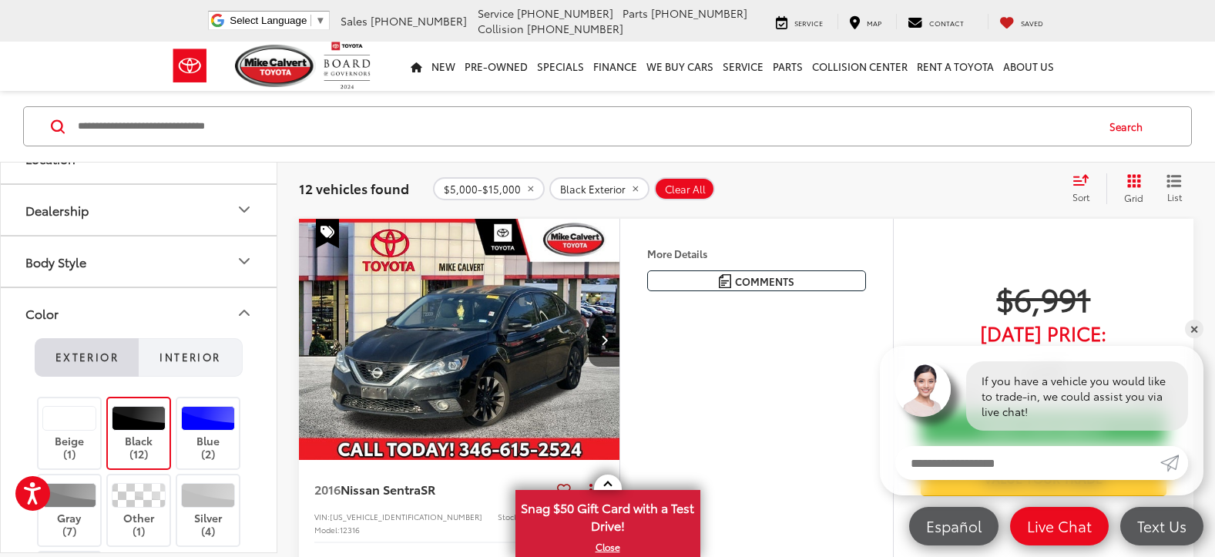
click at [193, 364] on button "Interior" at bounding box center [191, 357] width 104 height 39
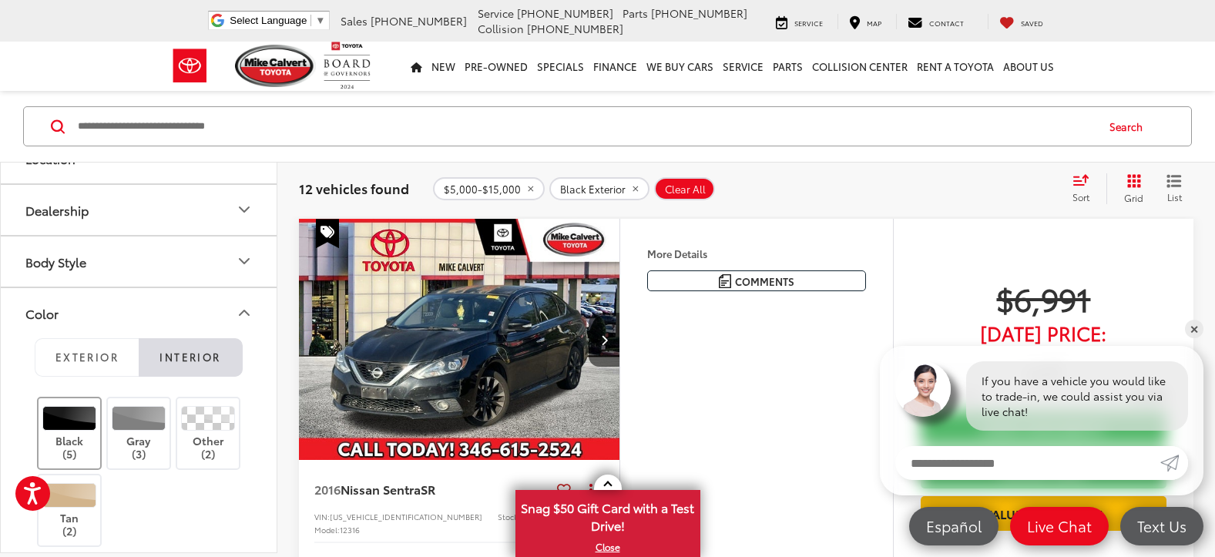
click at [57, 421] on div at bounding box center [69, 418] width 55 height 25
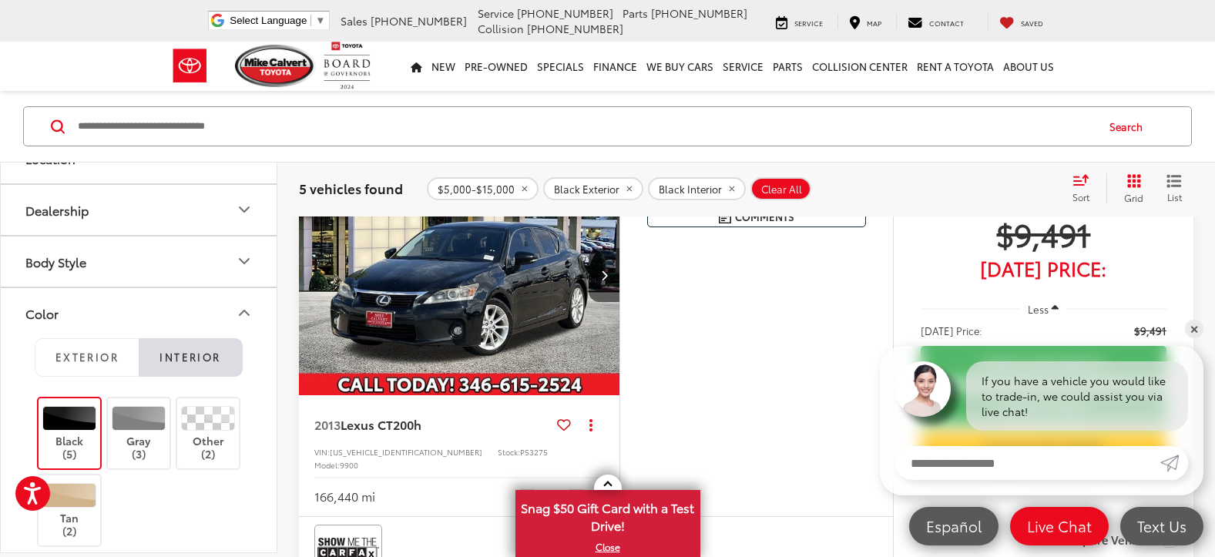
scroll to position [616, 0]
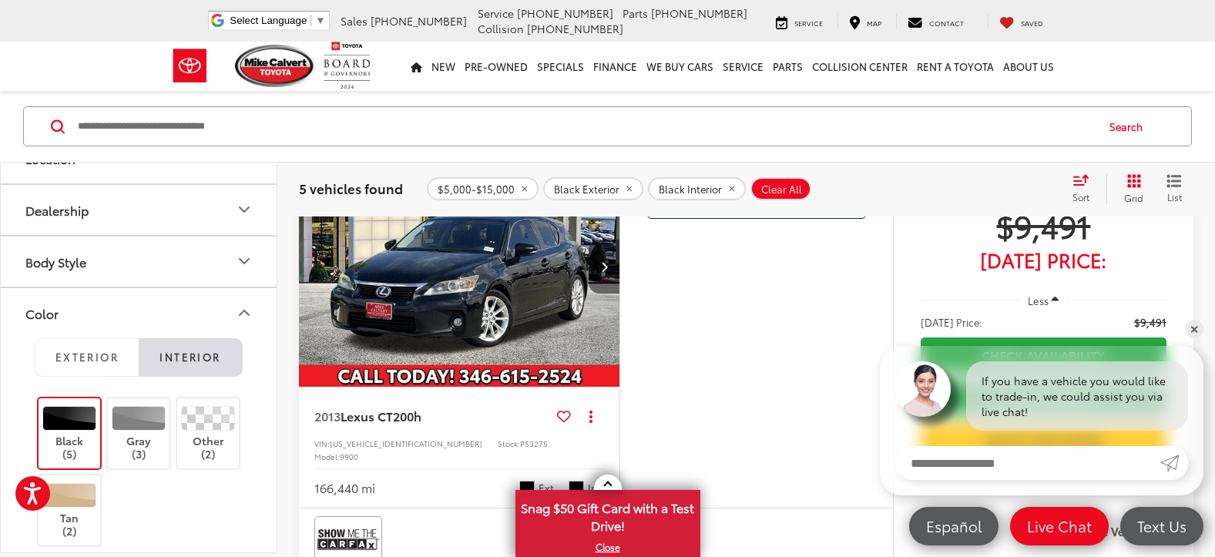
click at [613, 294] on button "Next image" at bounding box center [604, 267] width 31 height 54
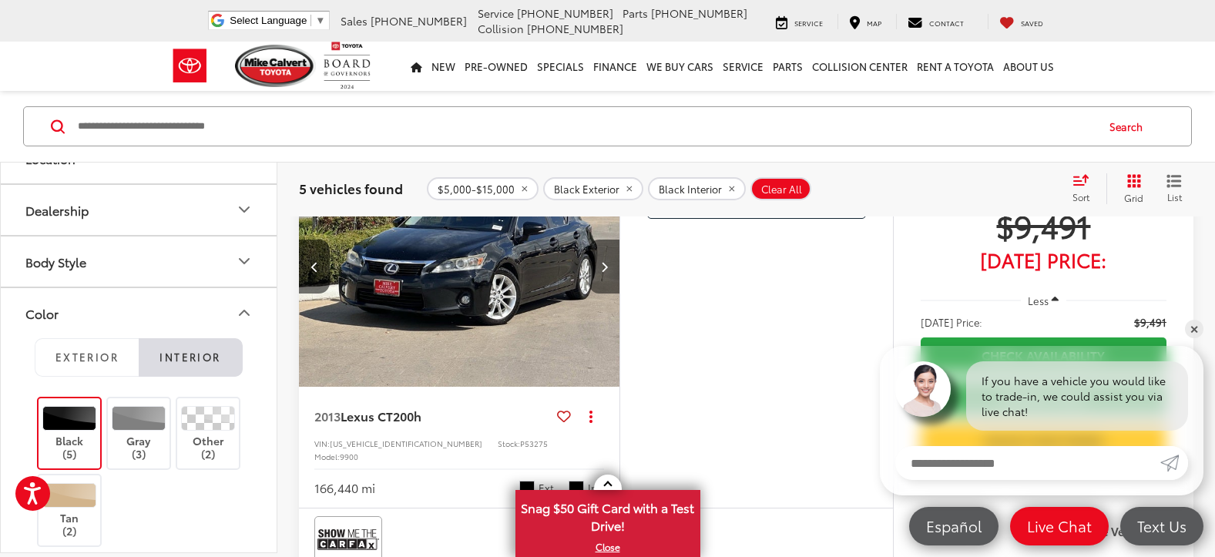
click at [612, 294] on button "Next image" at bounding box center [604, 267] width 31 height 54
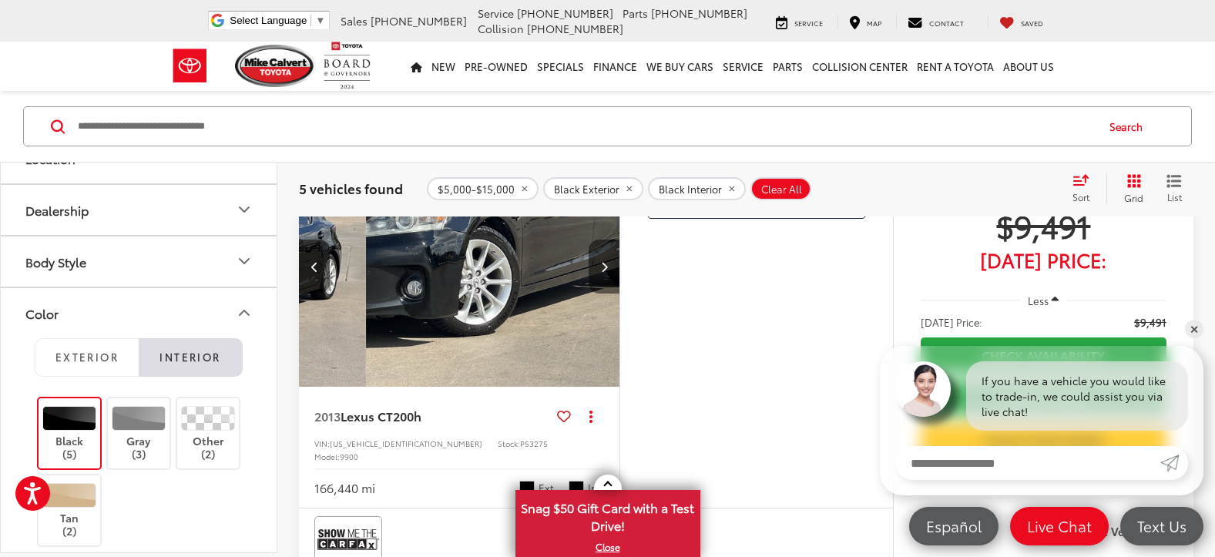
scroll to position [0, 646]
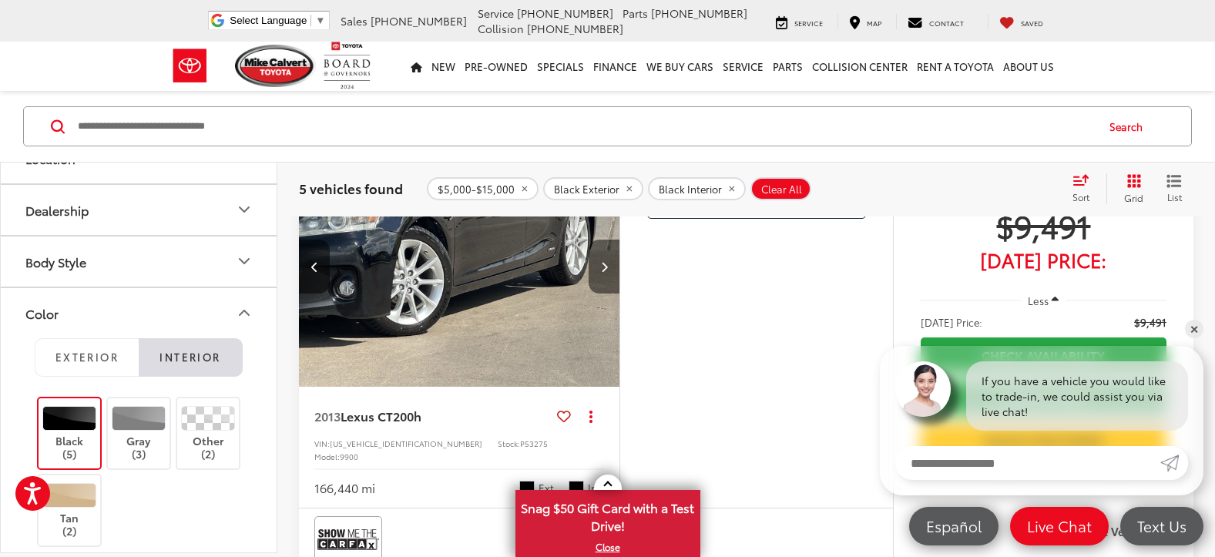
click at [612, 294] on button "Next image" at bounding box center [604, 267] width 31 height 54
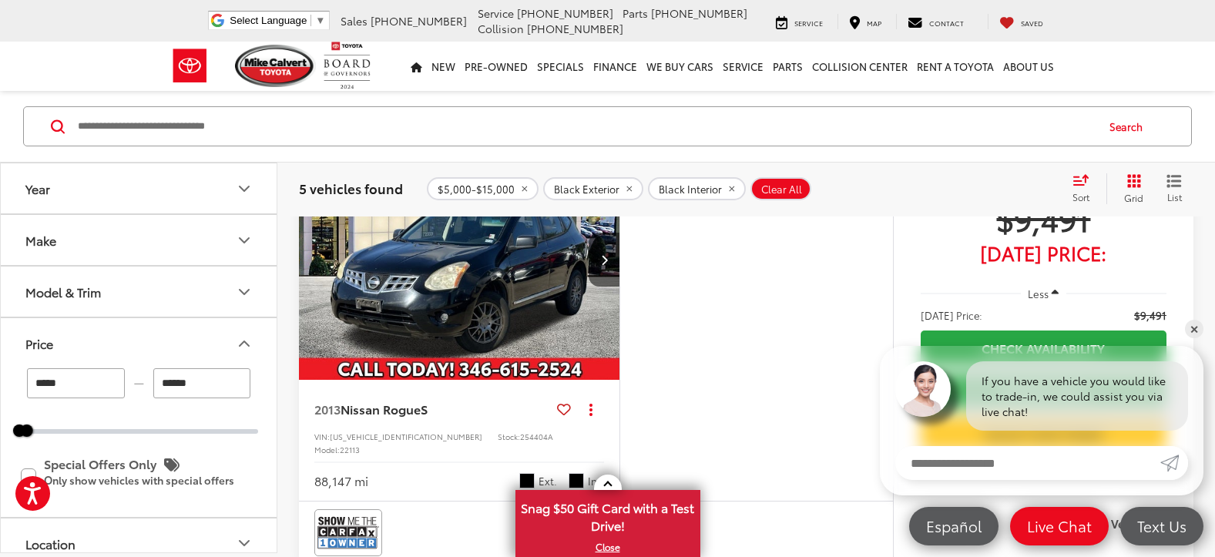
scroll to position [1078, 0]
click at [250, 243] on icon "Make" at bounding box center [244, 240] width 18 height 18
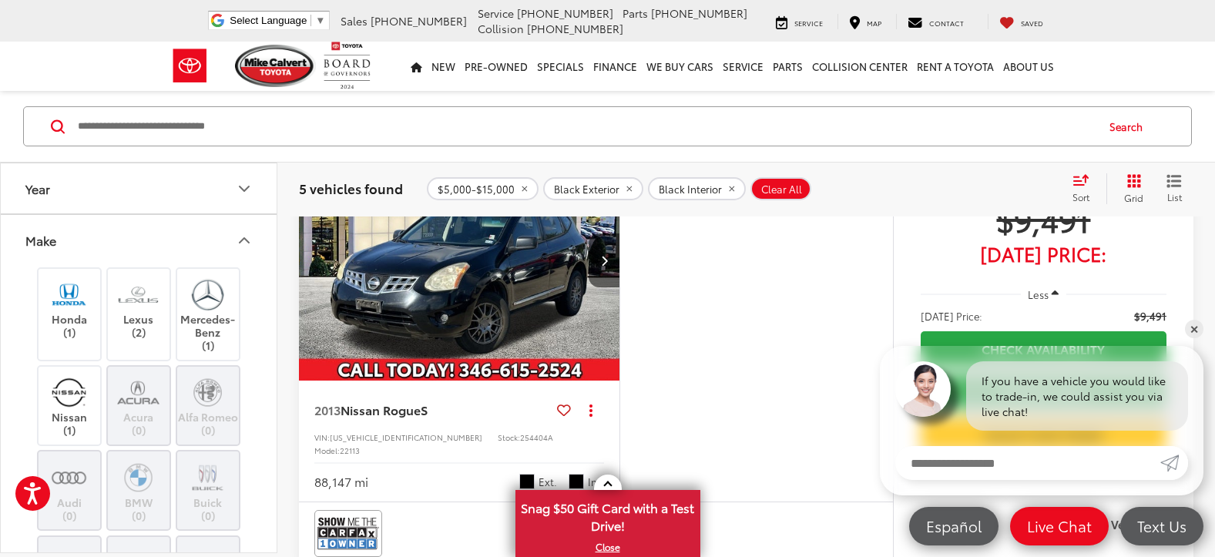
scroll to position [77, 0]
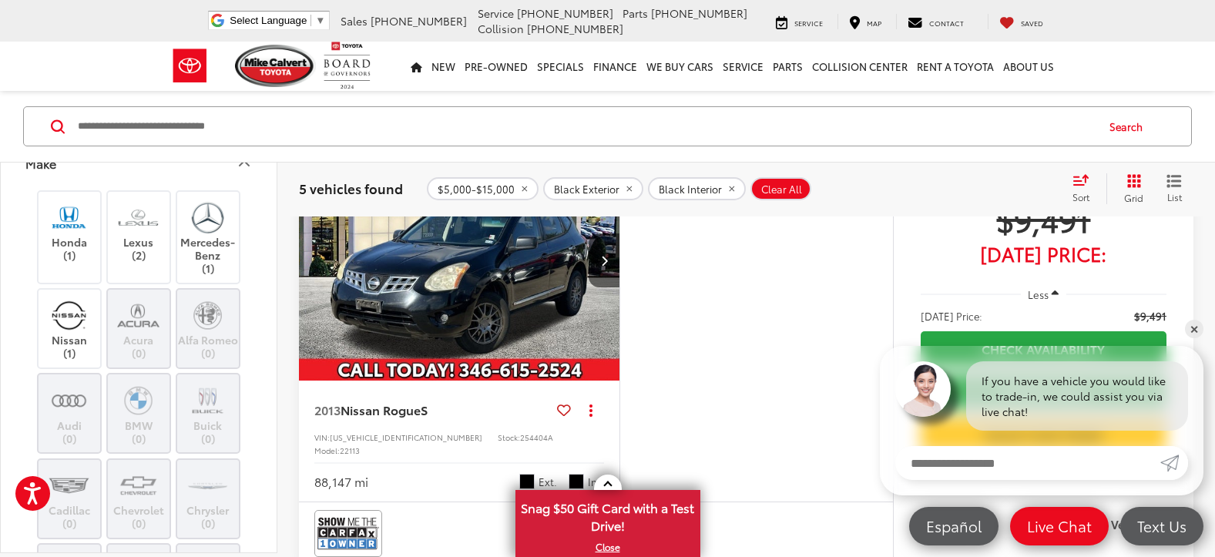
click at [131, 409] on img at bounding box center [138, 400] width 42 height 36
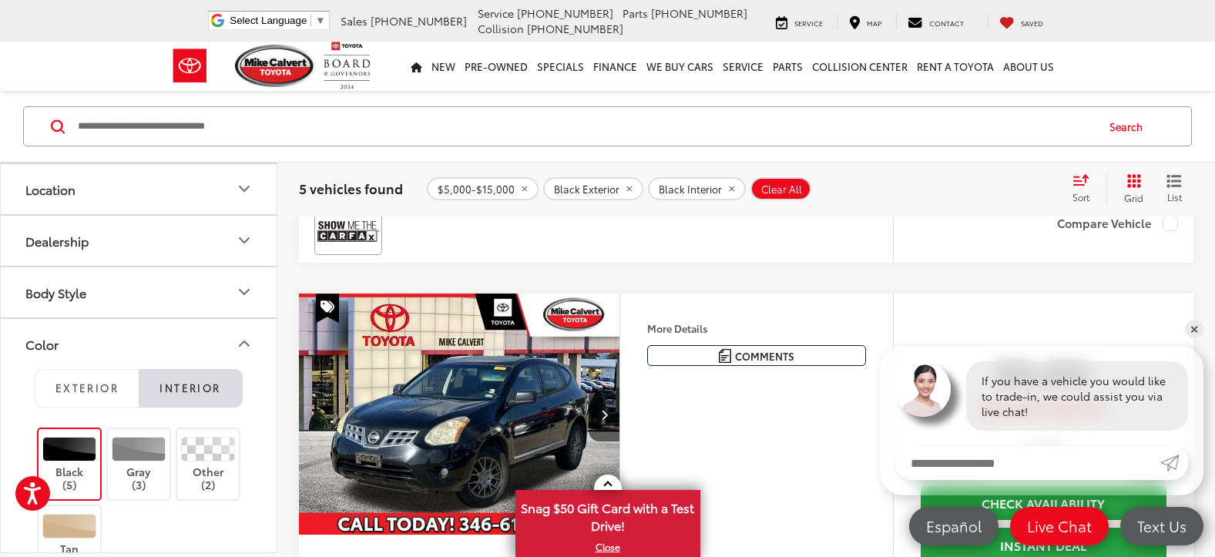
scroll to position [1387, 0]
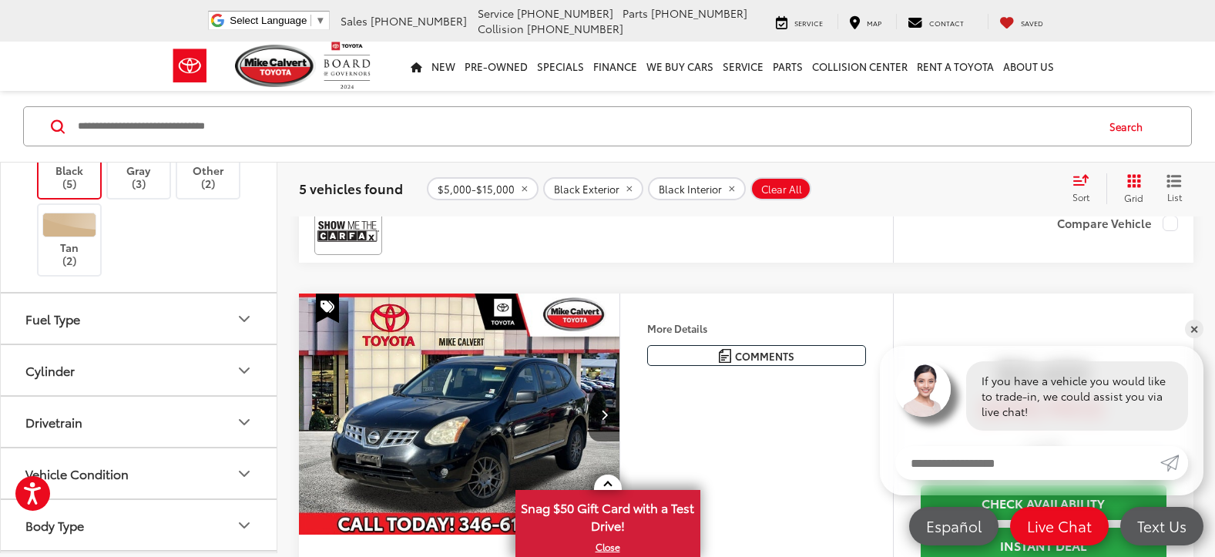
click at [85, 160] on div at bounding box center [69, 148] width 55 height 25
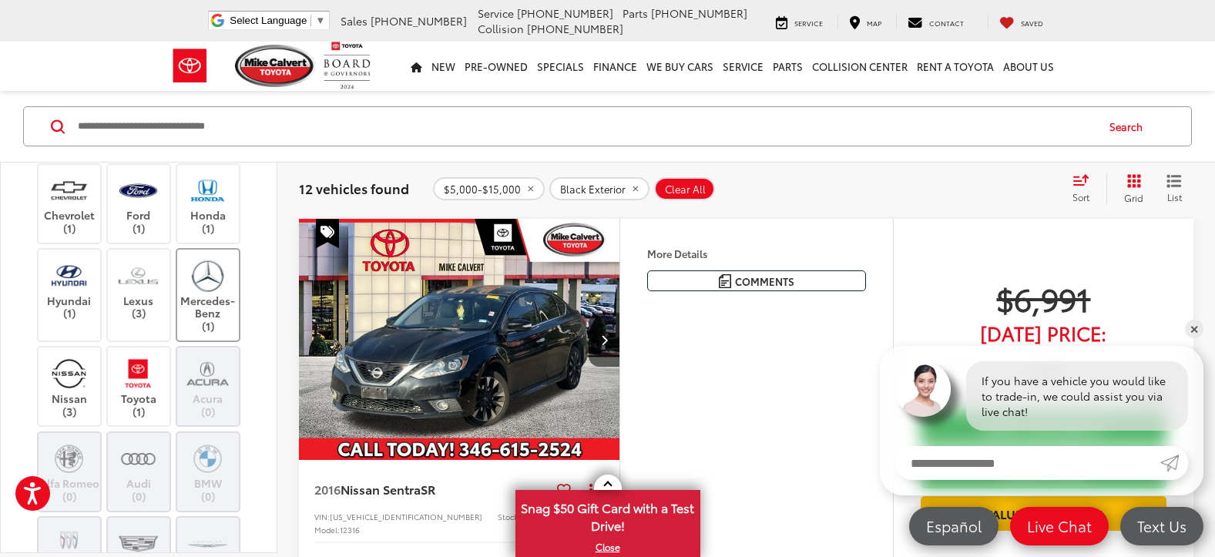
scroll to position [77, 0]
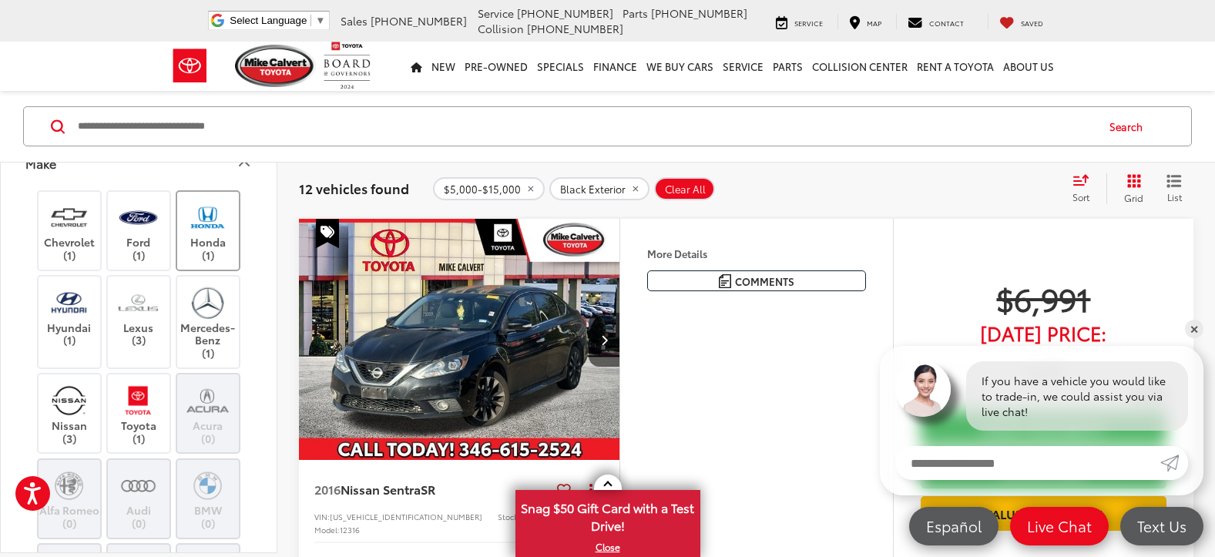
click at [202, 210] on img at bounding box center [207, 218] width 42 height 36
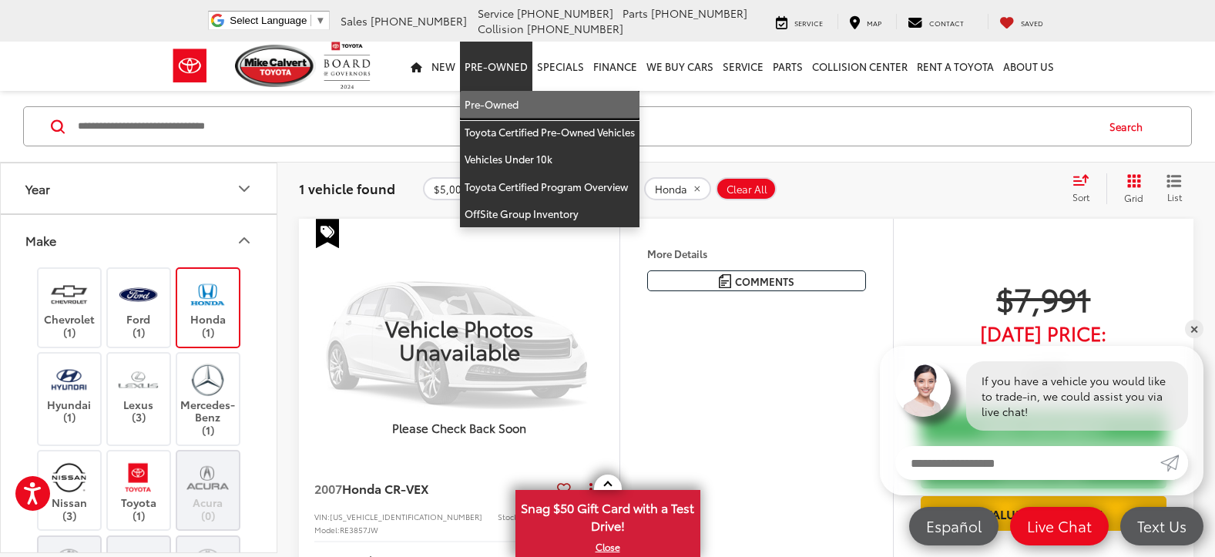
click at [504, 92] on link "Pre-Owned" at bounding box center [549, 105] width 179 height 28
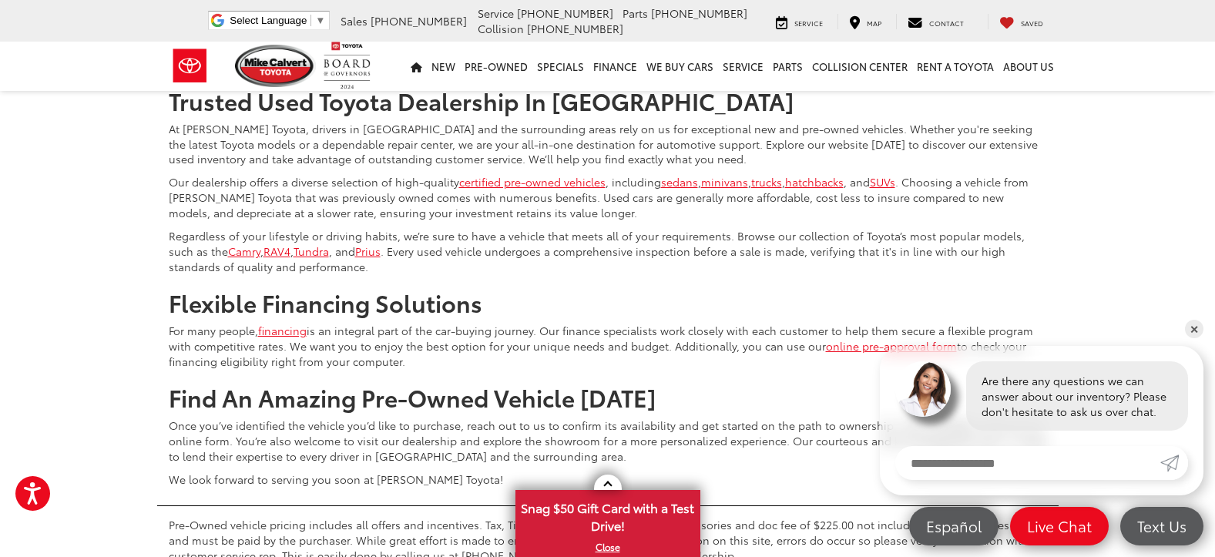
scroll to position [5778, 0]
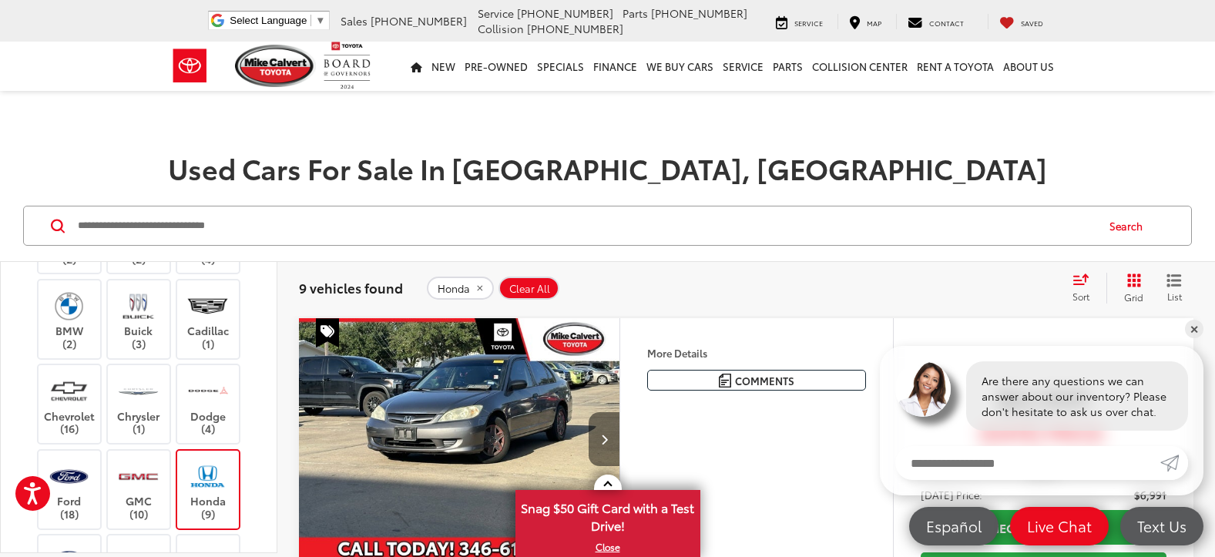
click at [616, 431] on button "Next image" at bounding box center [604, 439] width 31 height 54
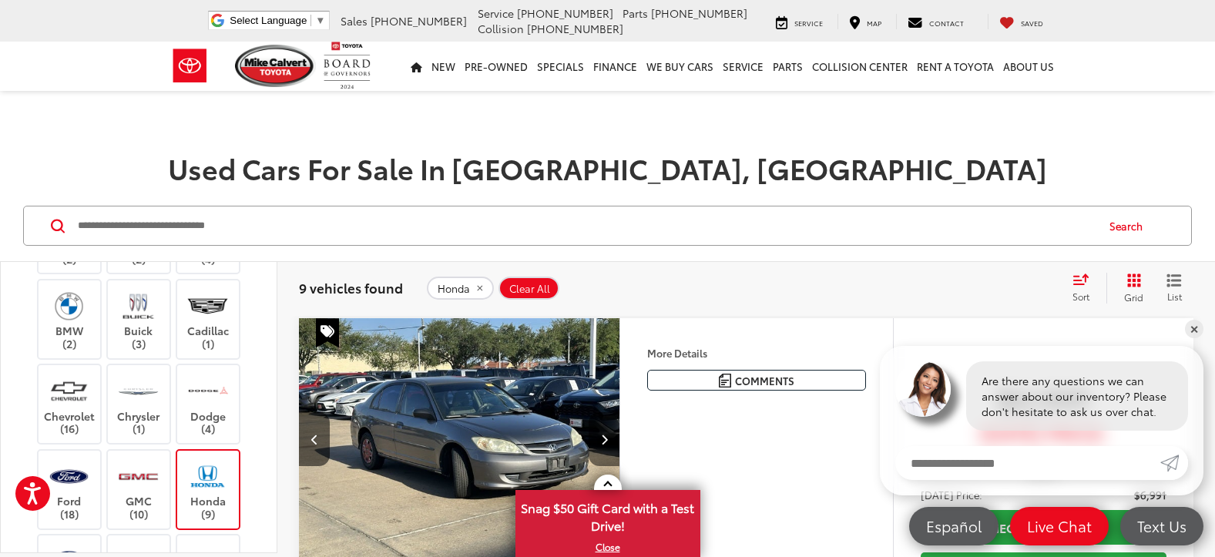
click at [612, 431] on button "Next image" at bounding box center [604, 439] width 31 height 54
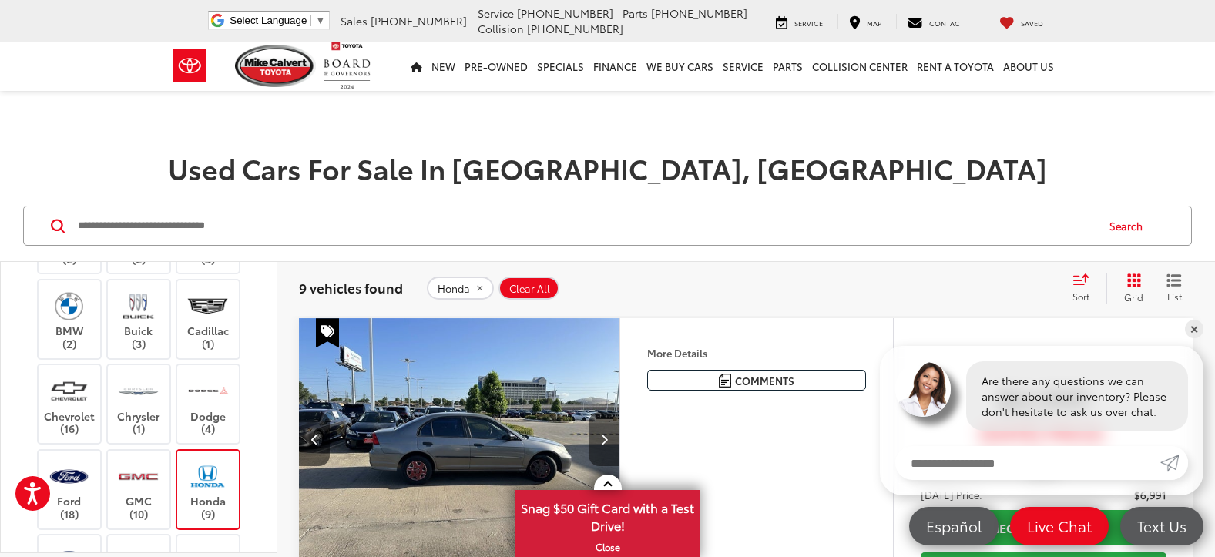
click at [612, 431] on button "Next image" at bounding box center [604, 439] width 31 height 54
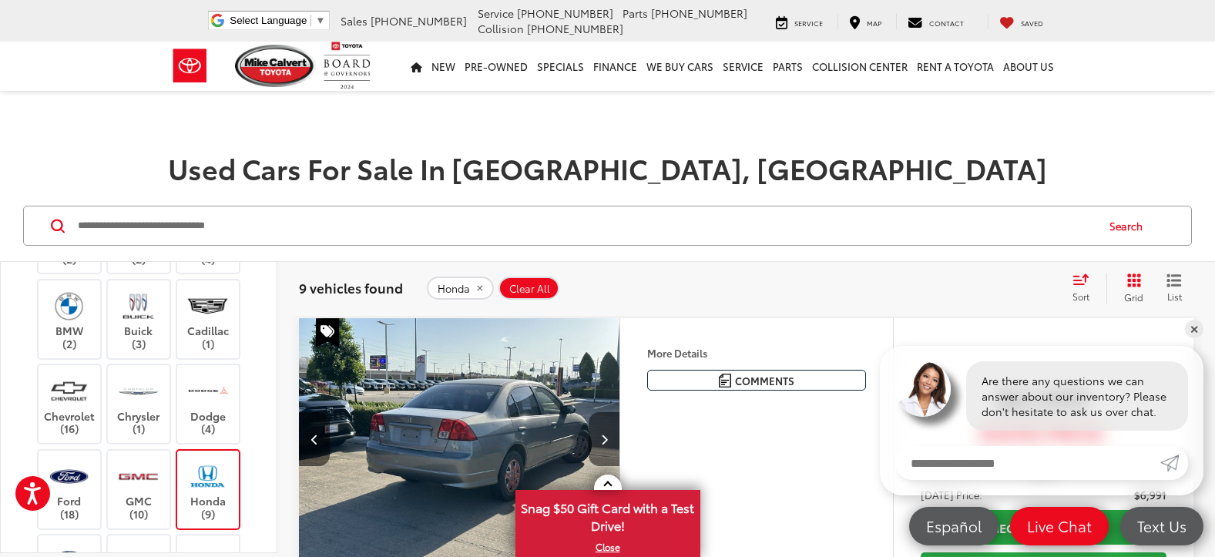
click at [612, 431] on button "Next image" at bounding box center [604, 439] width 31 height 54
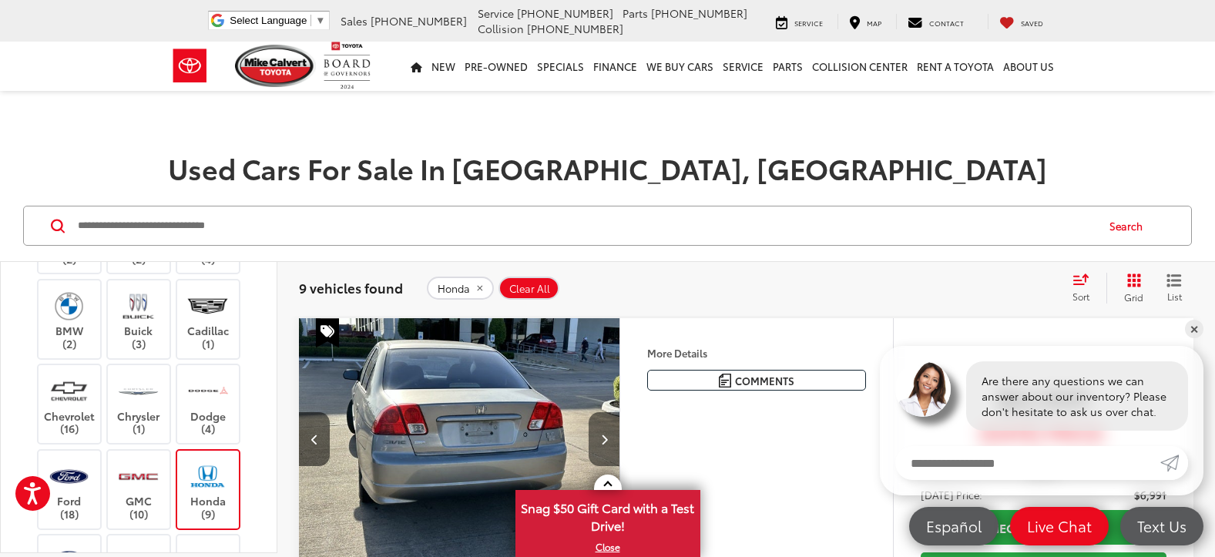
click at [612, 431] on button "Next image" at bounding box center [604, 439] width 31 height 54
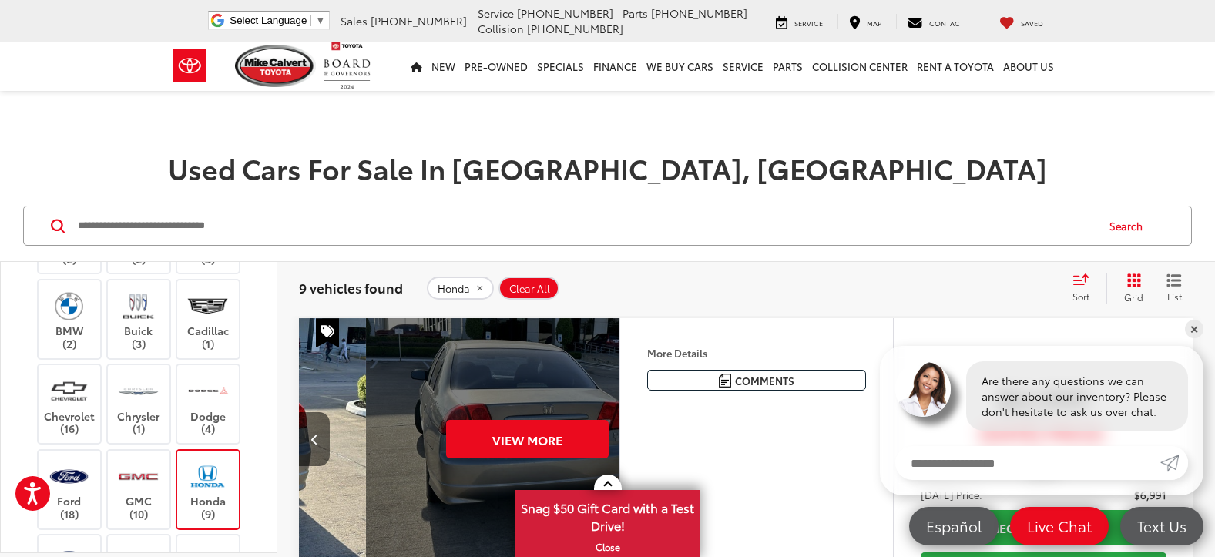
scroll to position [0, 1615]
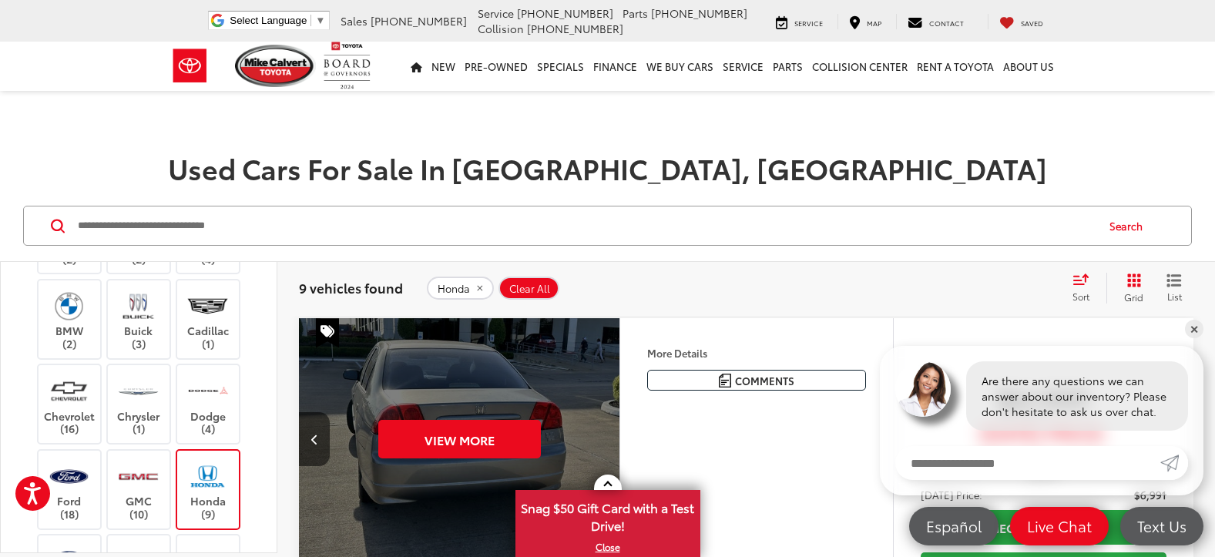
click at [612, 431] on div "View More" at bounding box center [459, 439] width 323 height 242
